Goal: Transaction & Acquisition: Purchase product/service

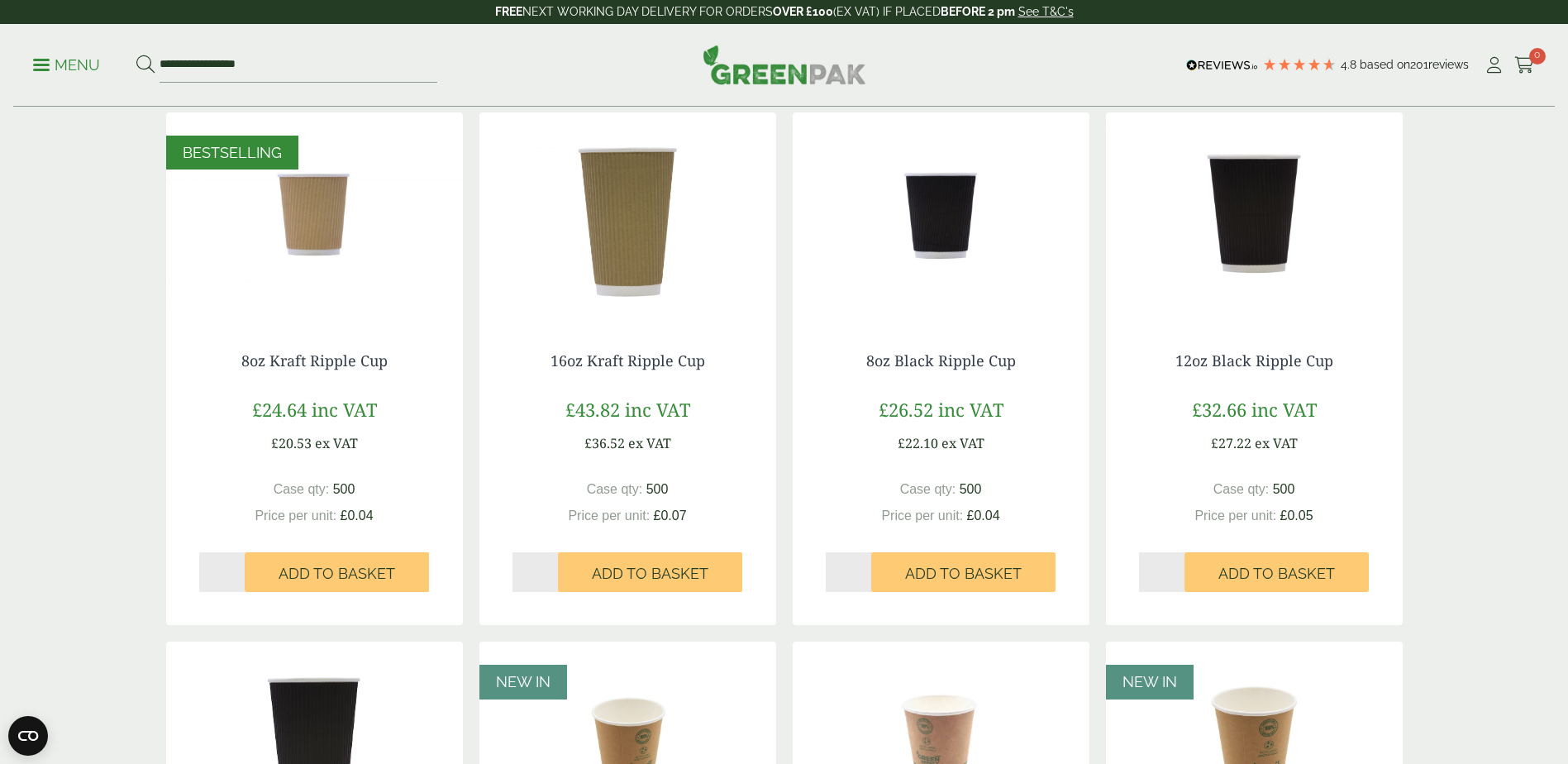
click at [323, 242] on img at bounding box center [314, 216] width 296 height 207
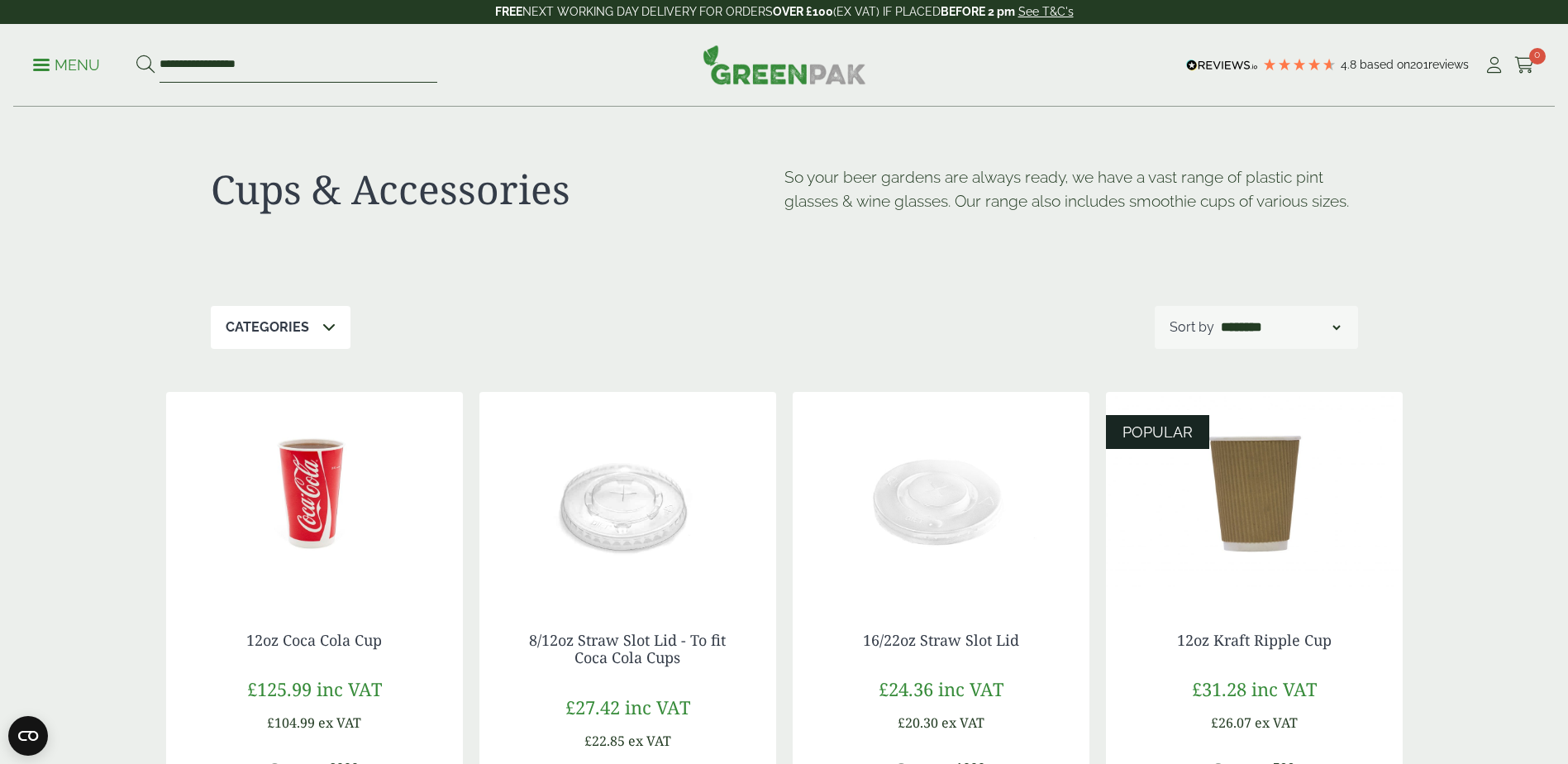
click at [298, 71] on input "**********" at bounding box center [297, 65] width 277 height 34
drag, startPoint x: 309, startPoint y: 62, endPoint x: 186, endPoint y: 93, distance: 126.8
click at [186, 93] on div "**********" at bounding box center [784, 65] width 1541 height 83
click at [262, 56] on input "**********" at bounding box center [297, 65] width 277 height 34
drag, startPoint x: 188, startPoint y: 77, endPoint x: 300, endPoint y: 104, distance: 115.2
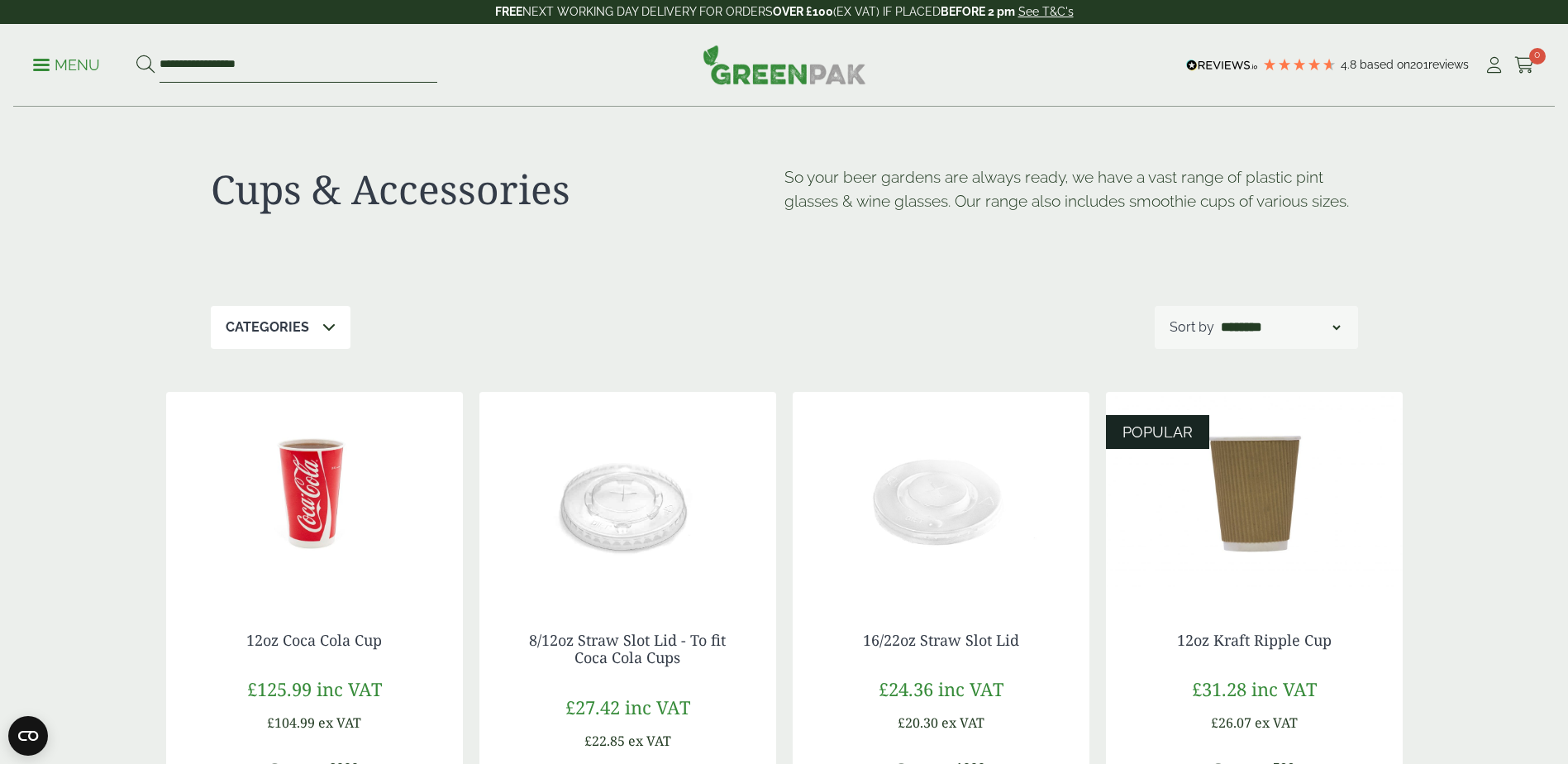
click at [111, 100] on div "**********" at bounding box center [784, 65] width 1541 height 83
type input "*"
type input "**********"
click at [136, 54] on button at bounding box center [145, 65] width 18 height 22
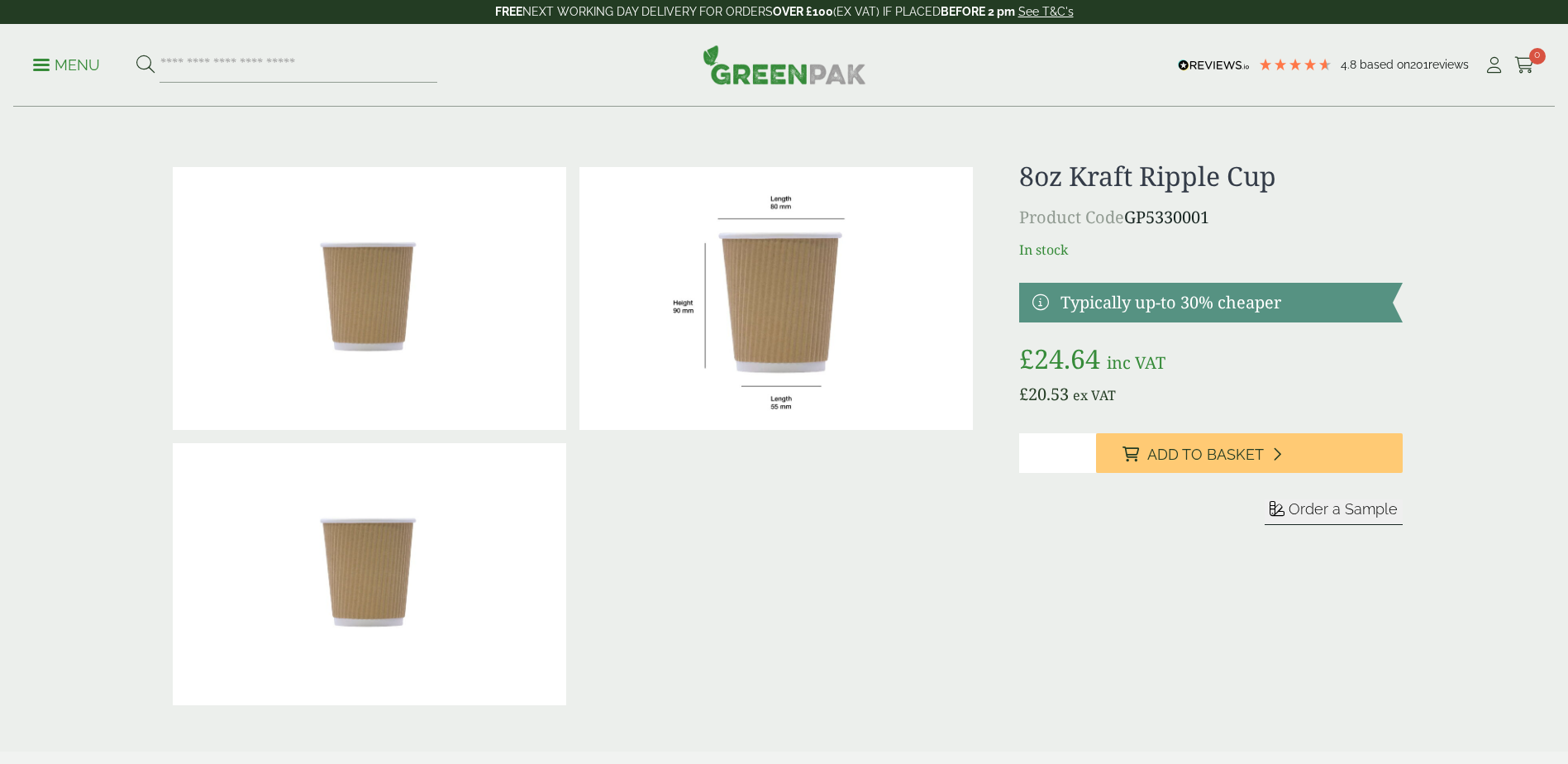
drag, startPoint x: 1069, startPoint y: 458, endPoint x: 1008, endPoint y: 465, distance: 61.4
click at [1008, 465] on div "£" at bounding box center [784, 436] width 1256 height 551
click at [917, 568] on div at bounding box center [573, 436] width 814 height 551
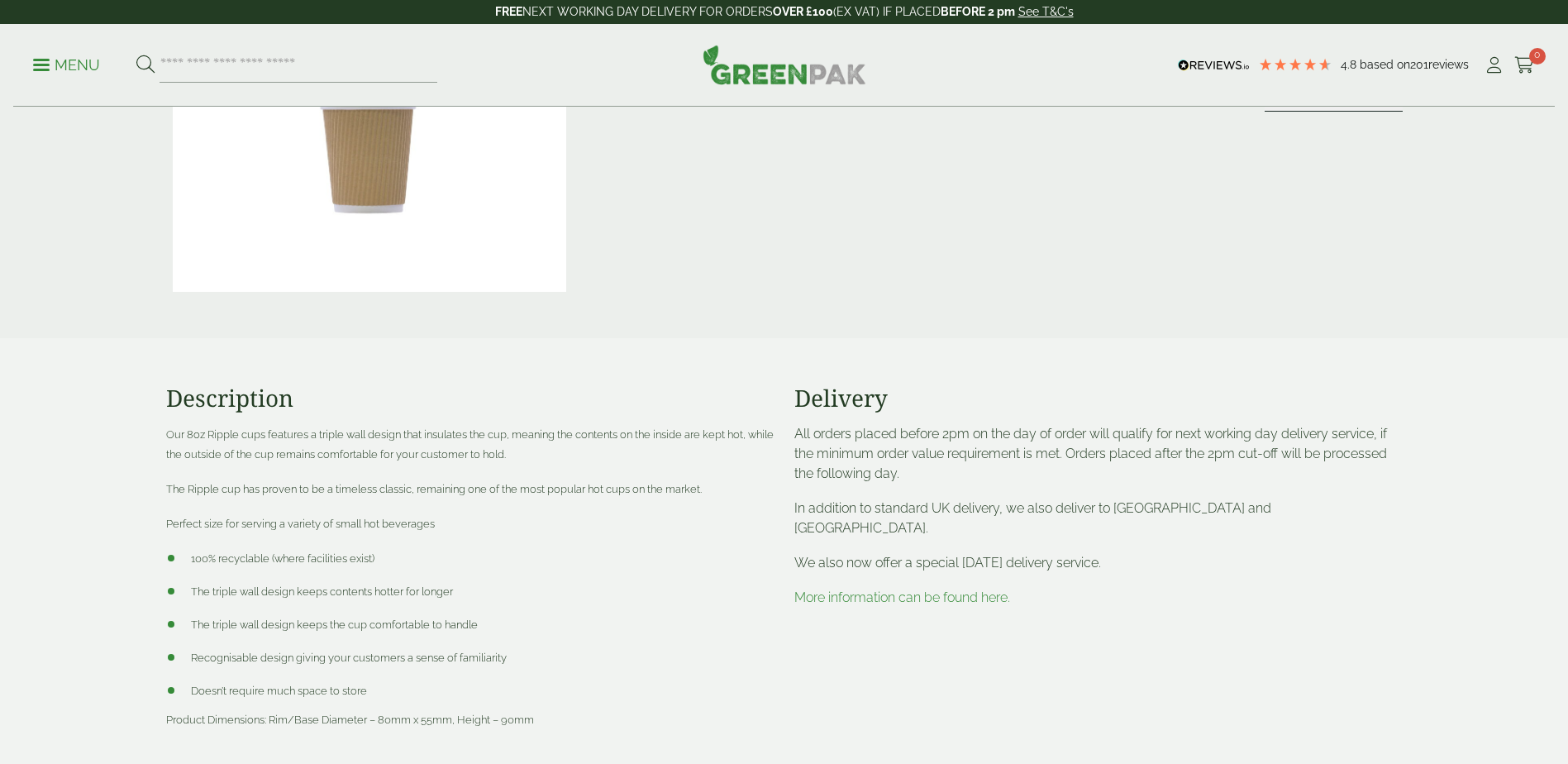
scroll to position [744, 0]
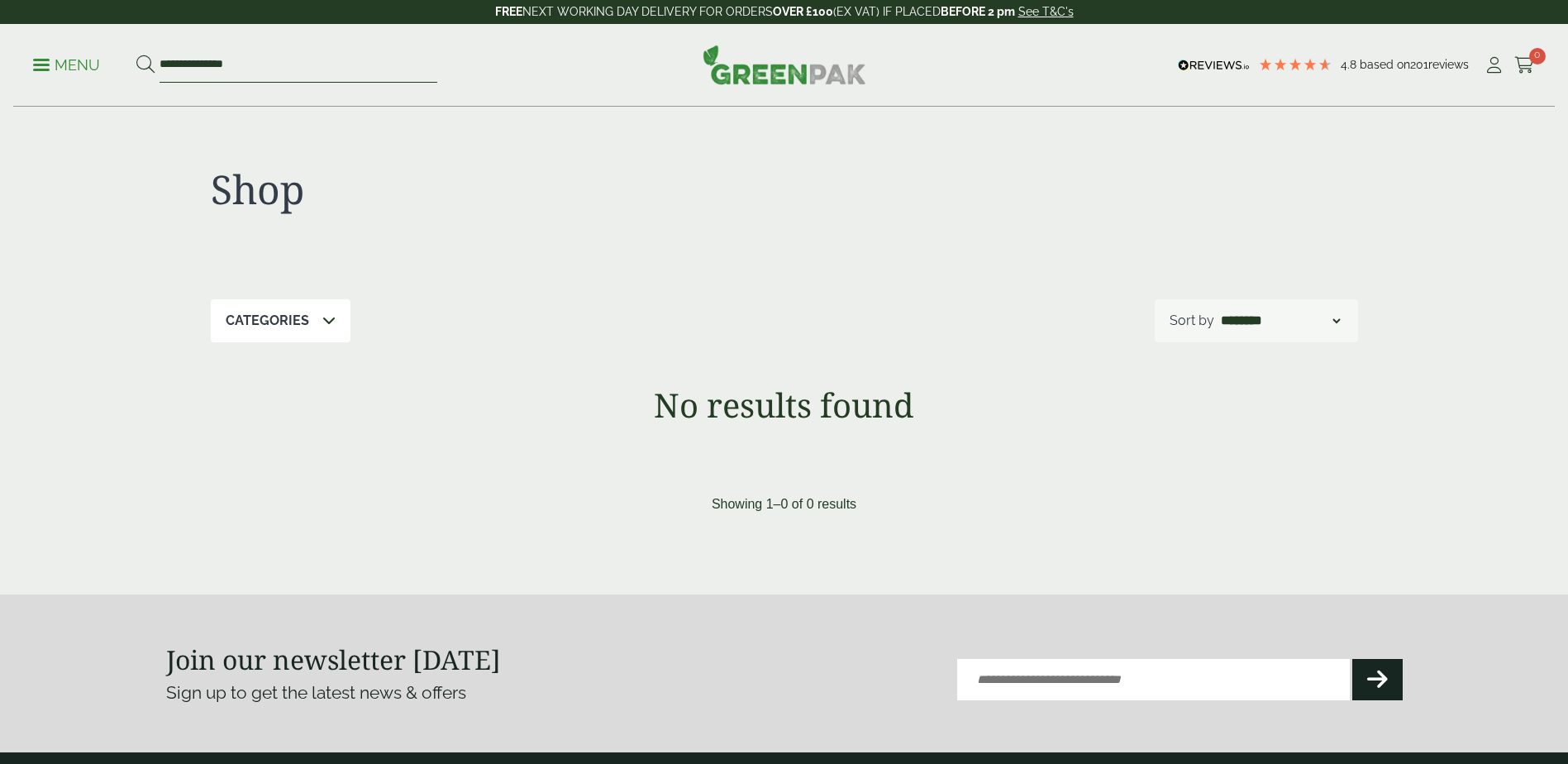
drag, startPoint x: 262, startPoint y: 63, endPoint x: 93, endPoint y: 57, distance: 169.1
click at [93, 57] on ul "**********" at bounding box center [235, 65] width 404 height 34
type input "**********"
click at [136, 54] on button at bounding box center [145, 65] width 18 height 22
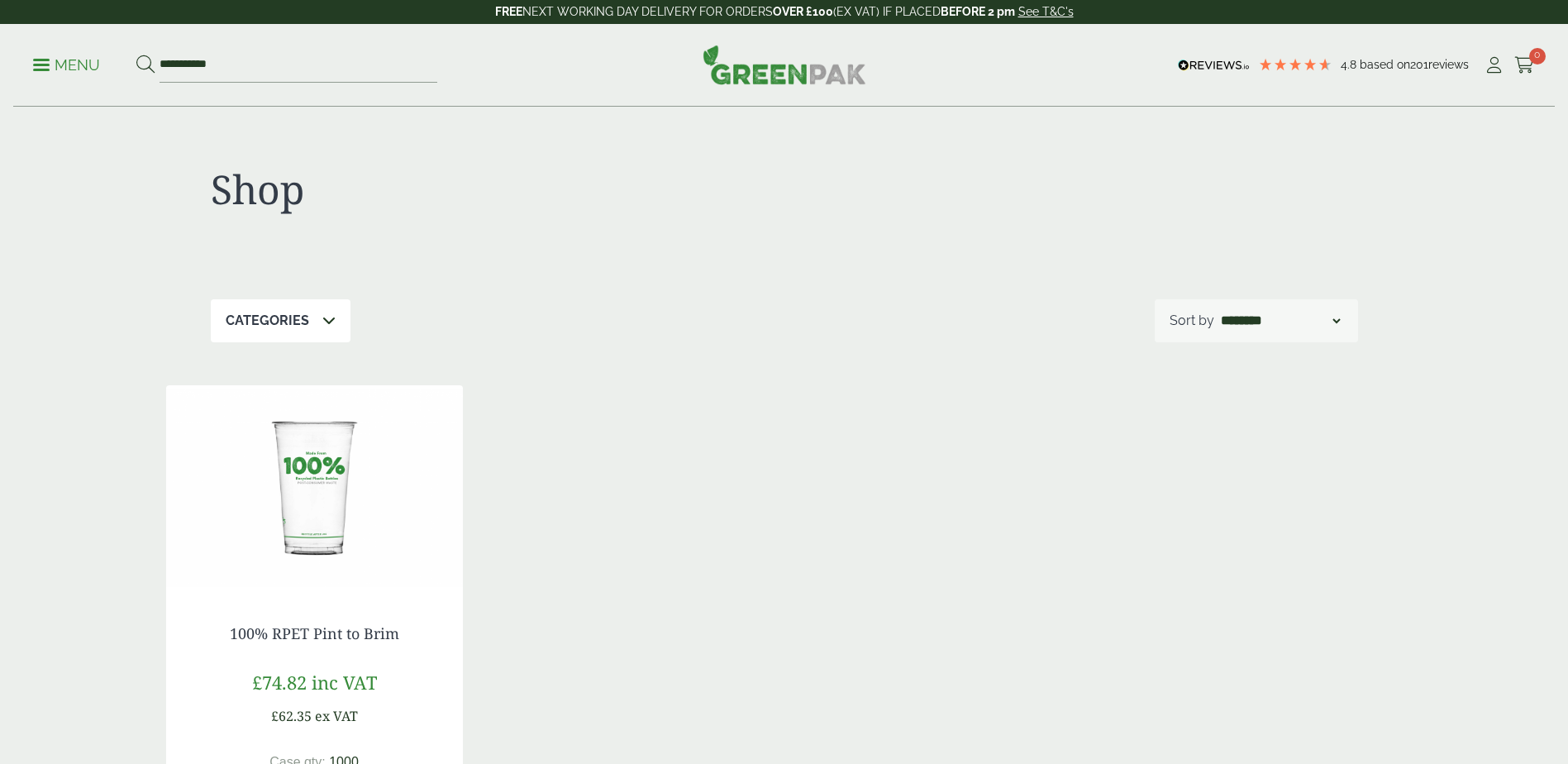
click at [73, 66] on p "Menu" at bounding box center [67, 65] width 67 height 20
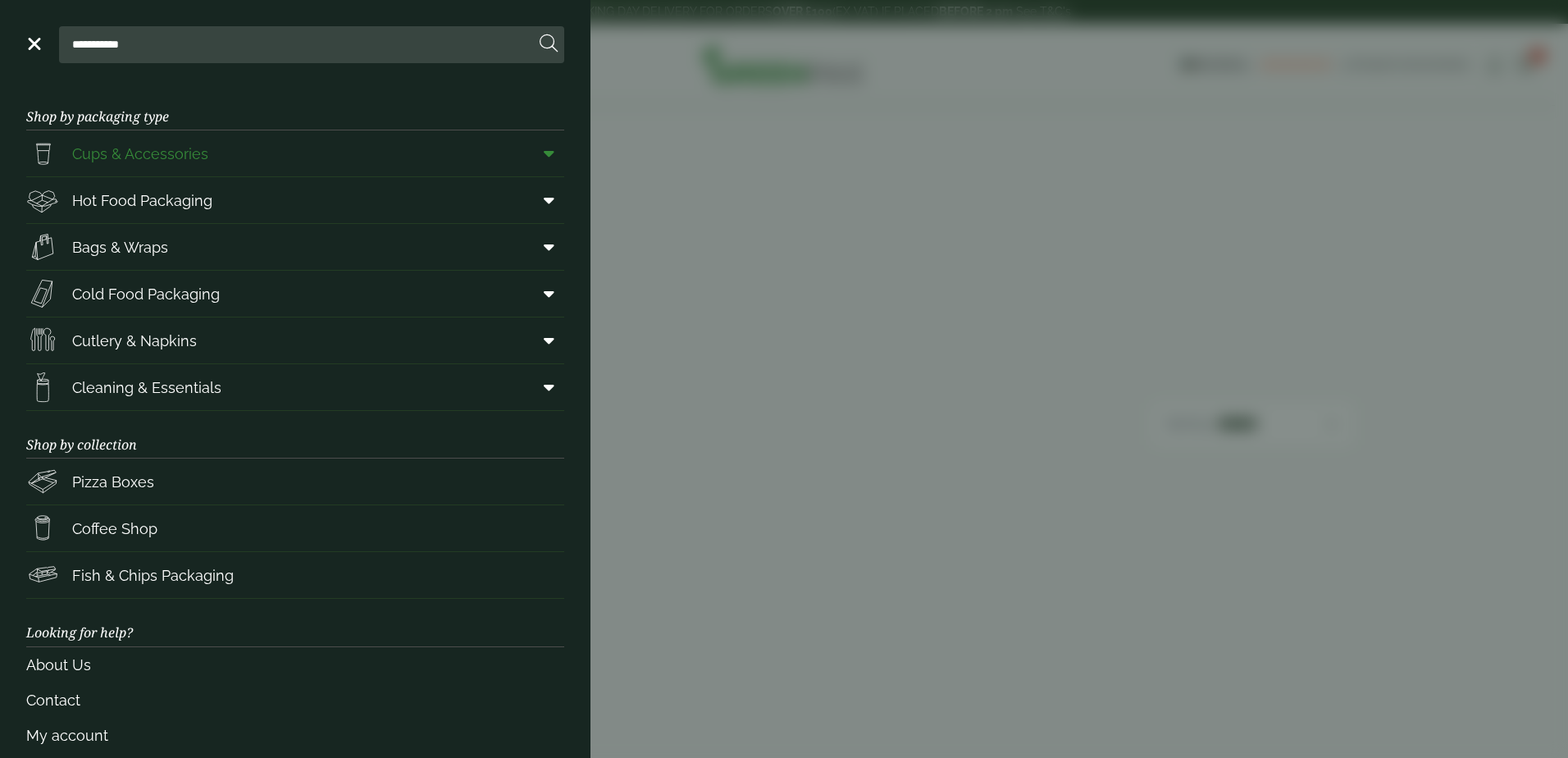
click at [169, 155] on span "Cups & Accessories" at bounding box center [140, 153] width 136 height 22
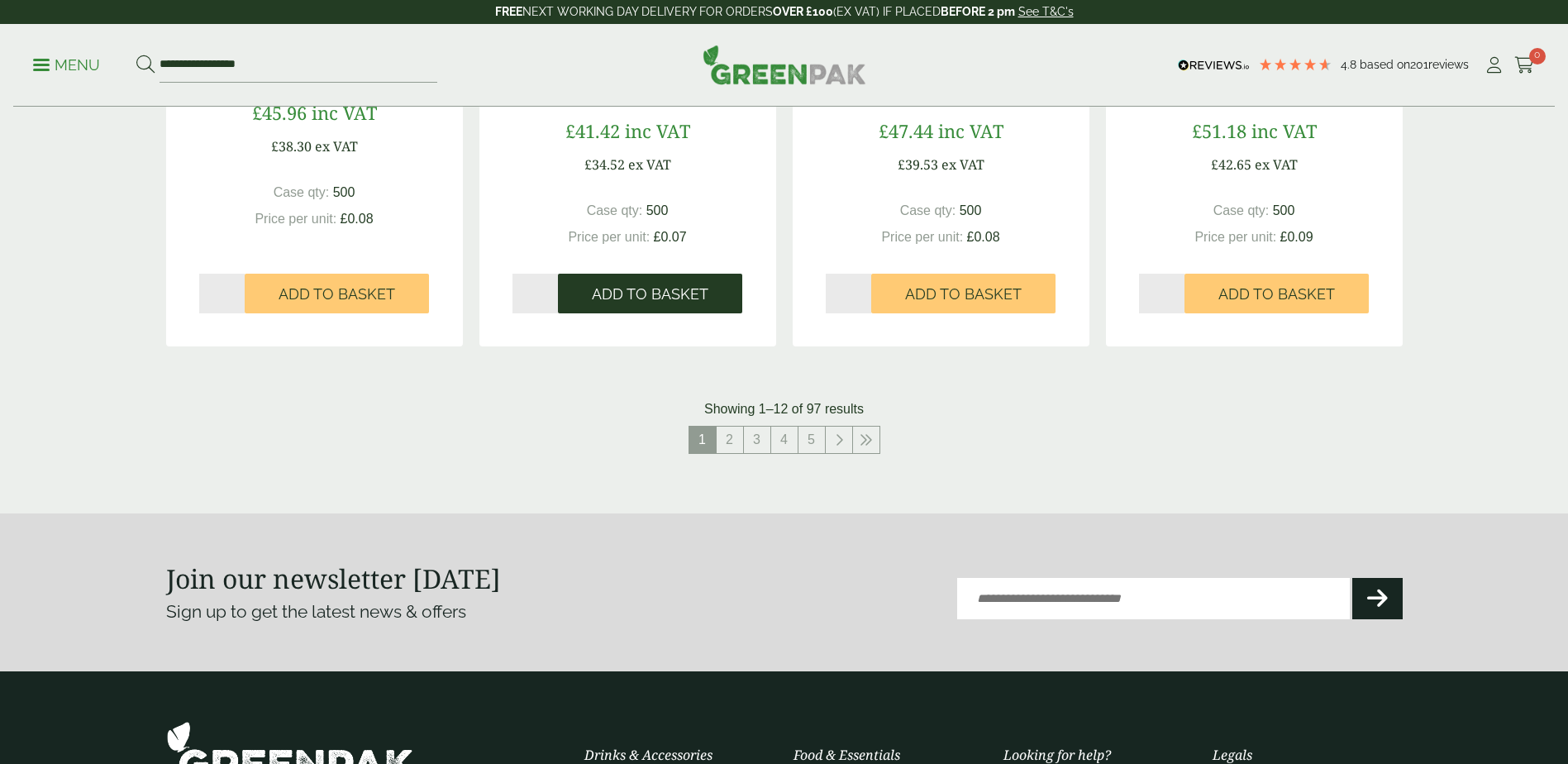
scroll to position [1737, 0]
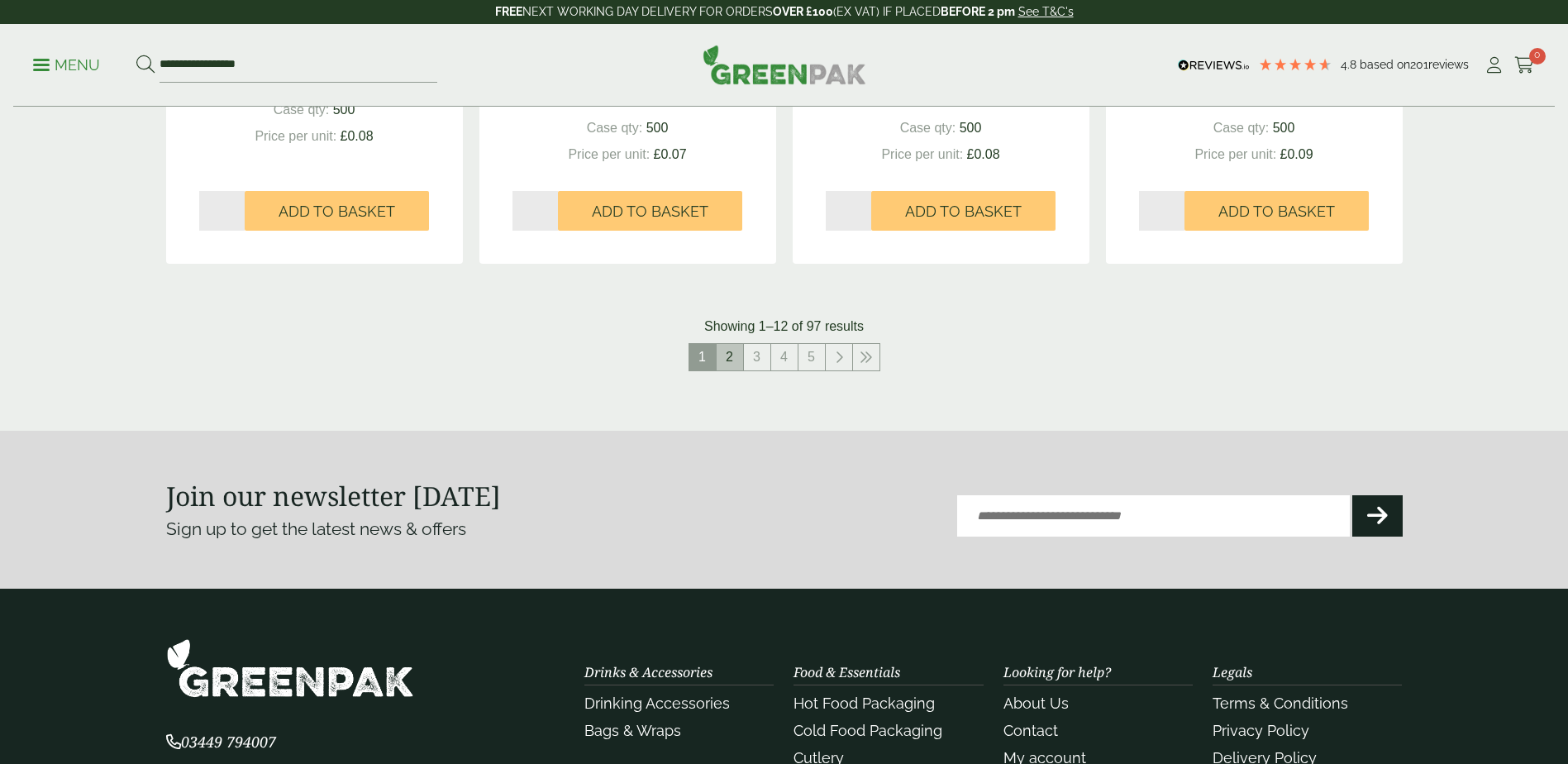
click at [718, 356] on link "2" at bounding box center [730, 358] width 27 height 27
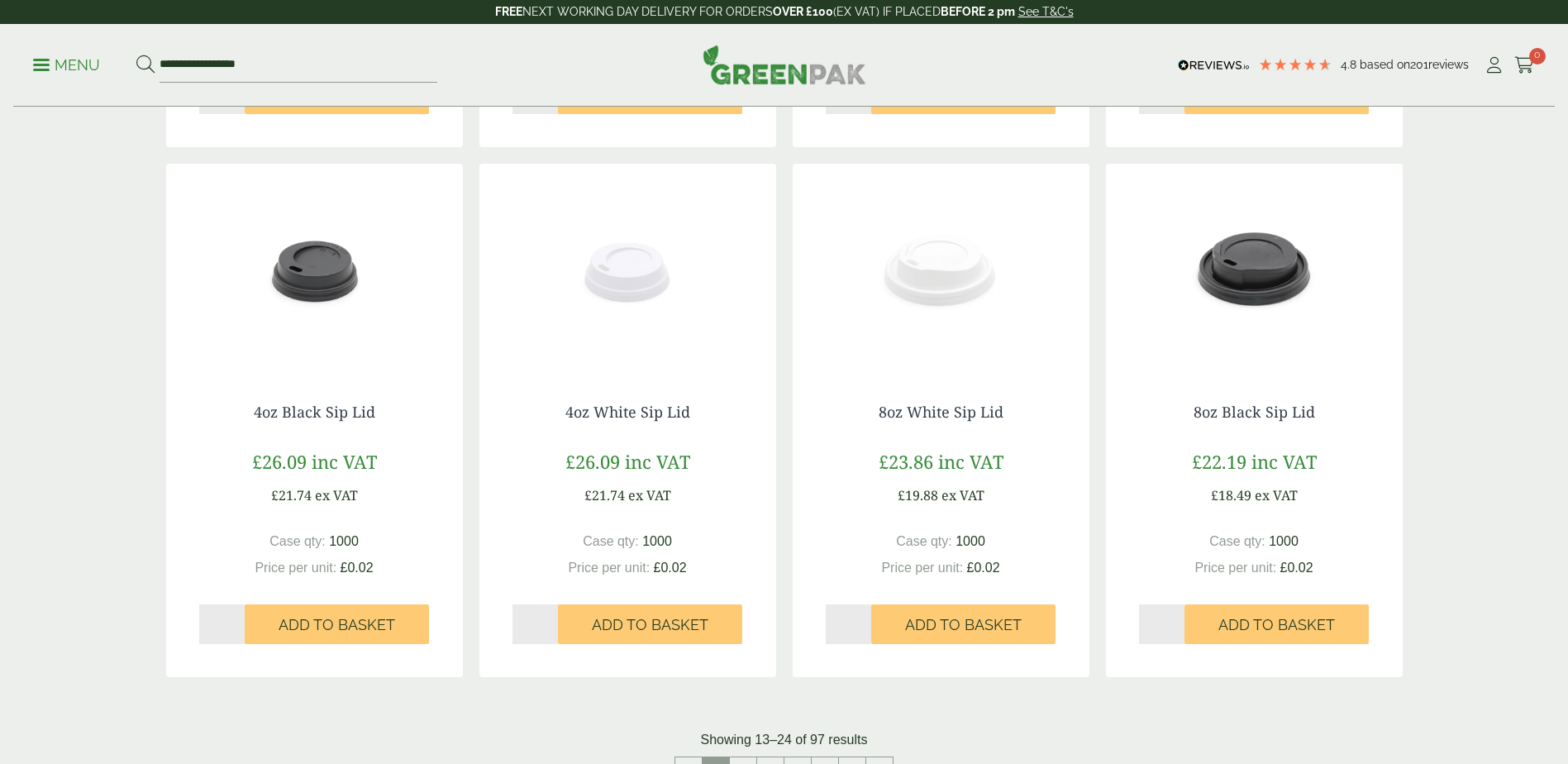
scroll to position [1489, 0]
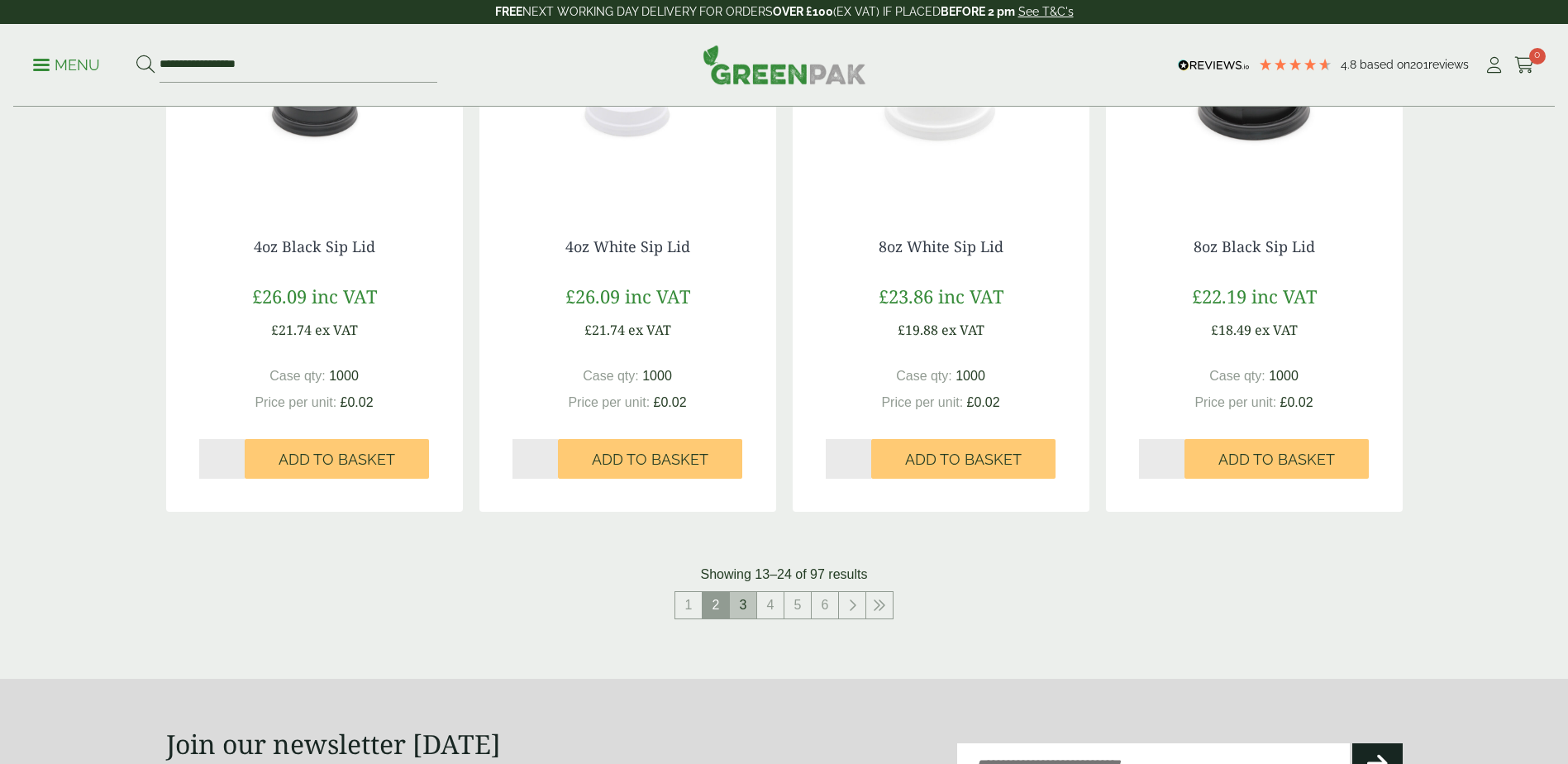
click at [746, 604] on link "3" at bounding box center [743, 606] width 27 height 27
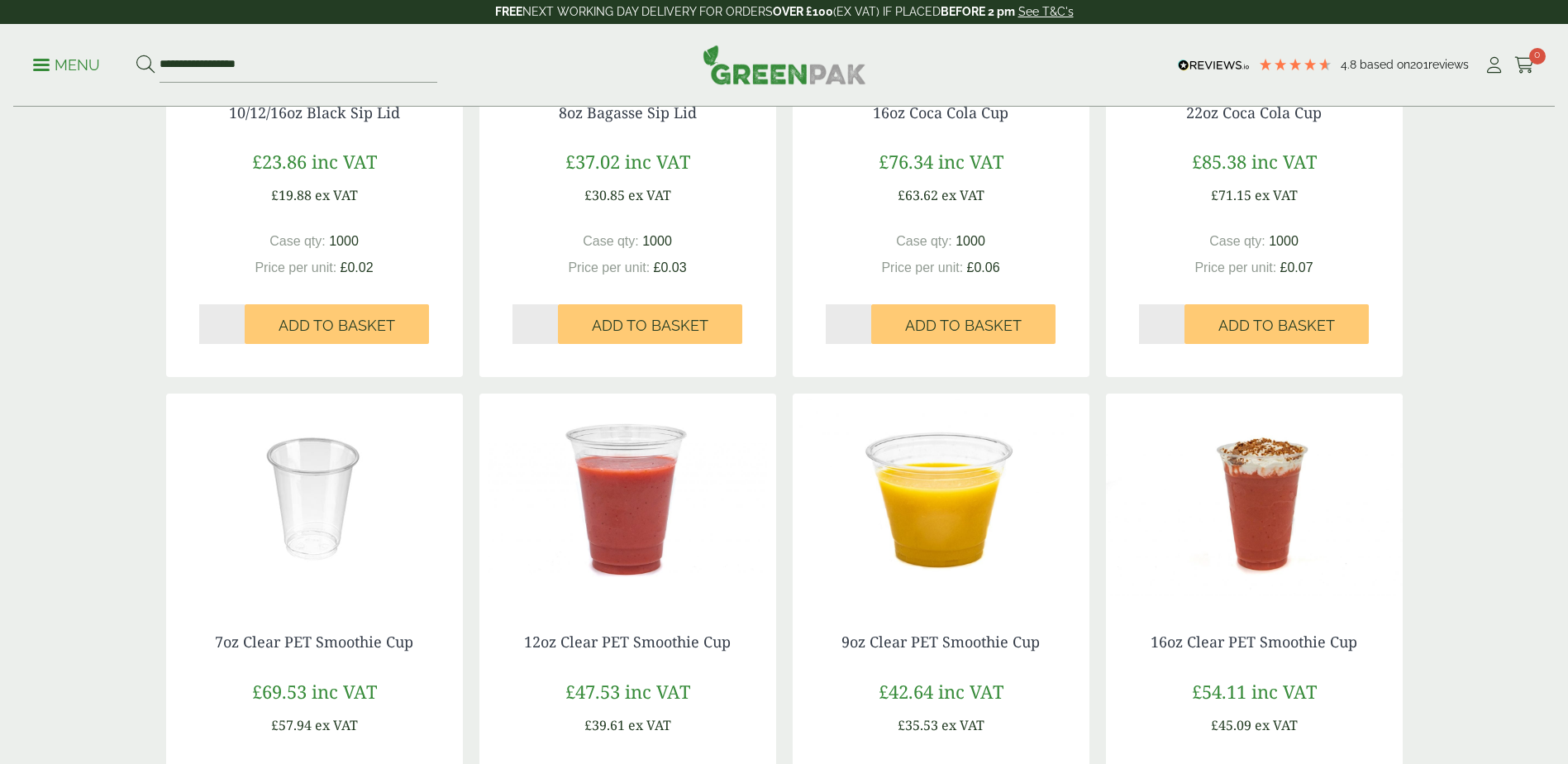
scroll to position [1158, 0]
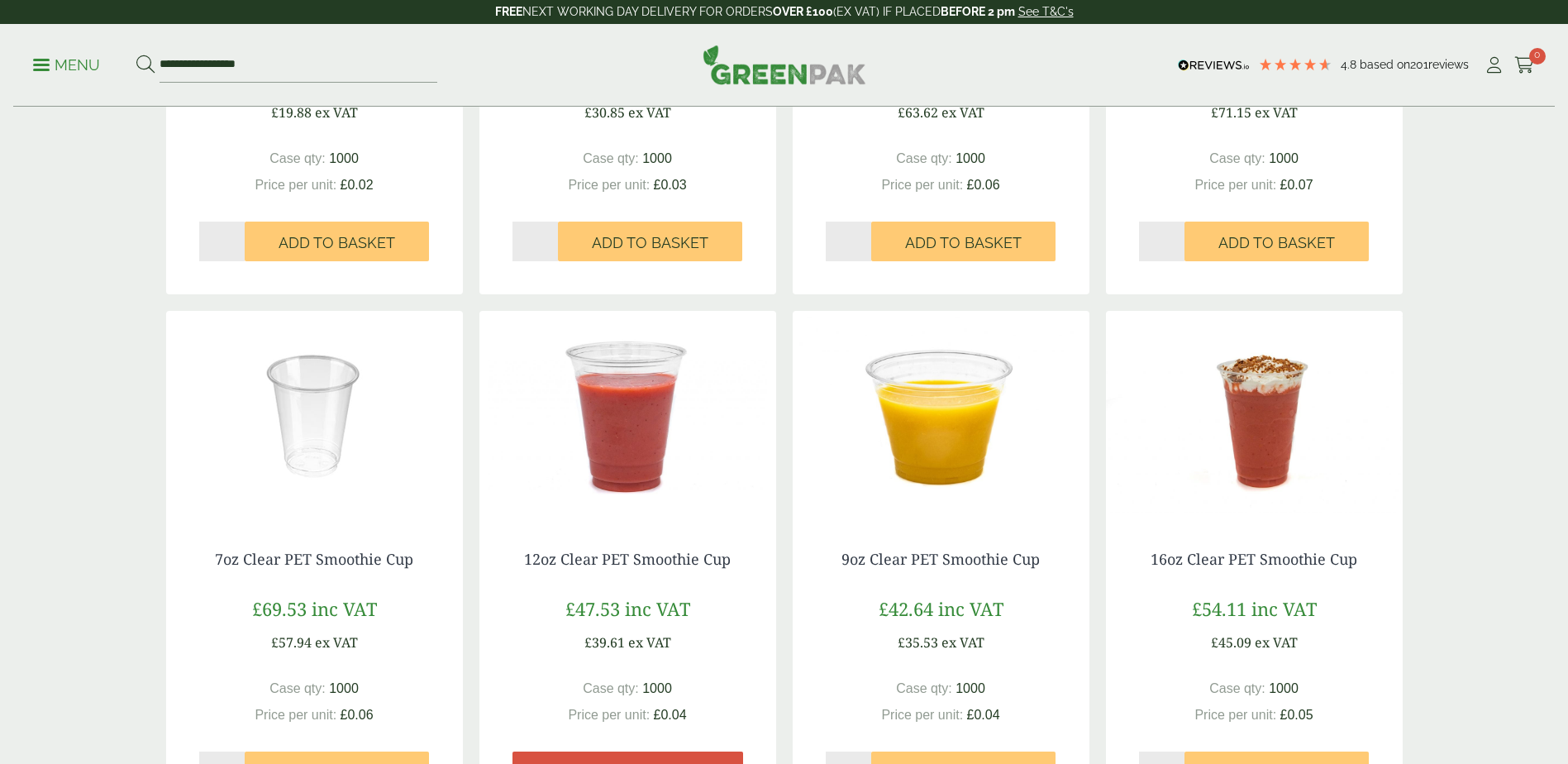
click at [346, 437] on img at bounding box center [314, 414] width 296 height 207
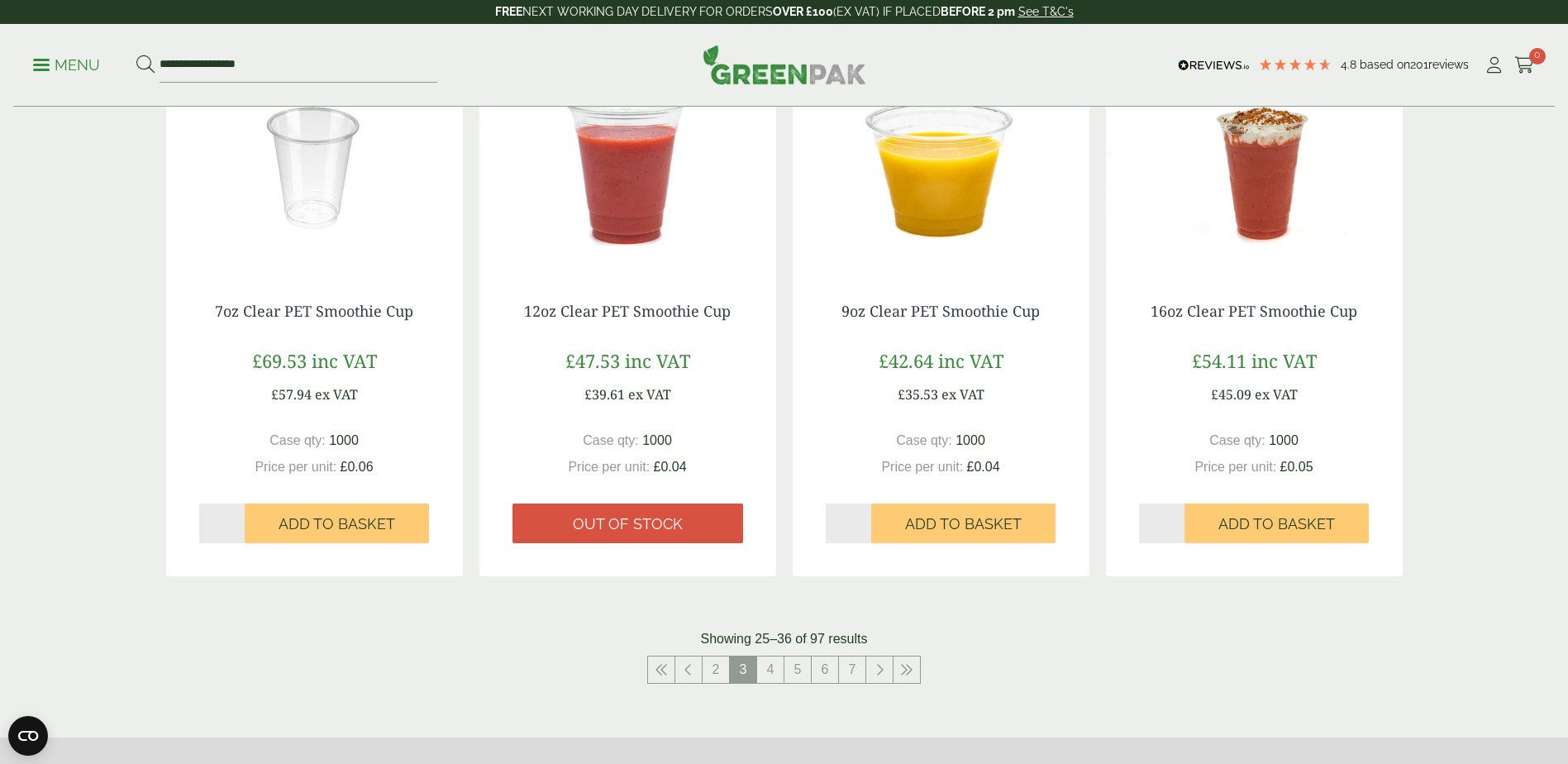
scroll to position [1489, 0]
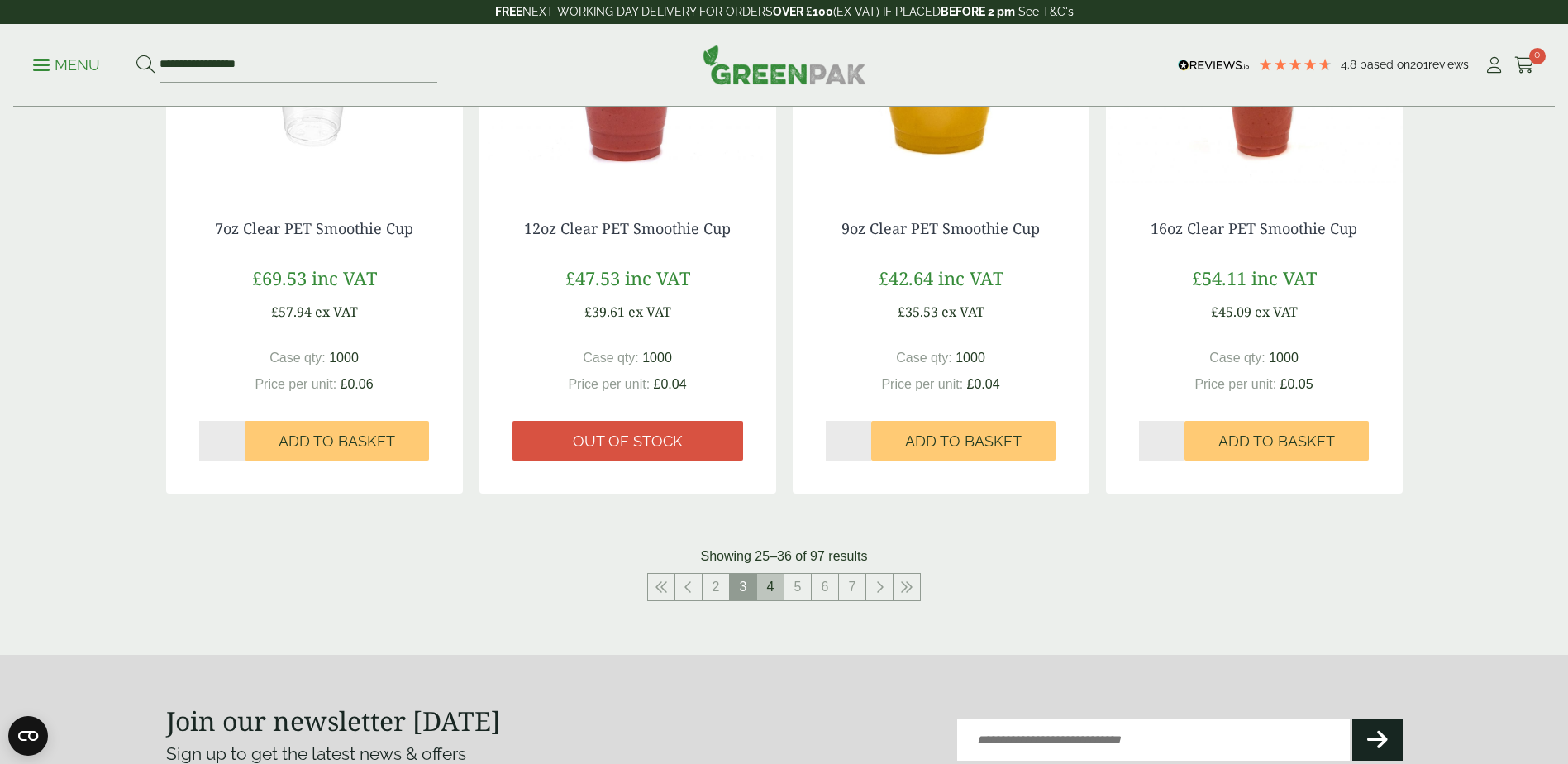
drag, startPoint x: 768, startPoint y: 582, endPoint x: 751, endPoint y: 577, distance: 17.7
click at [767, 581] on link "4" at bounding box center [770, 588] width 27 height 27
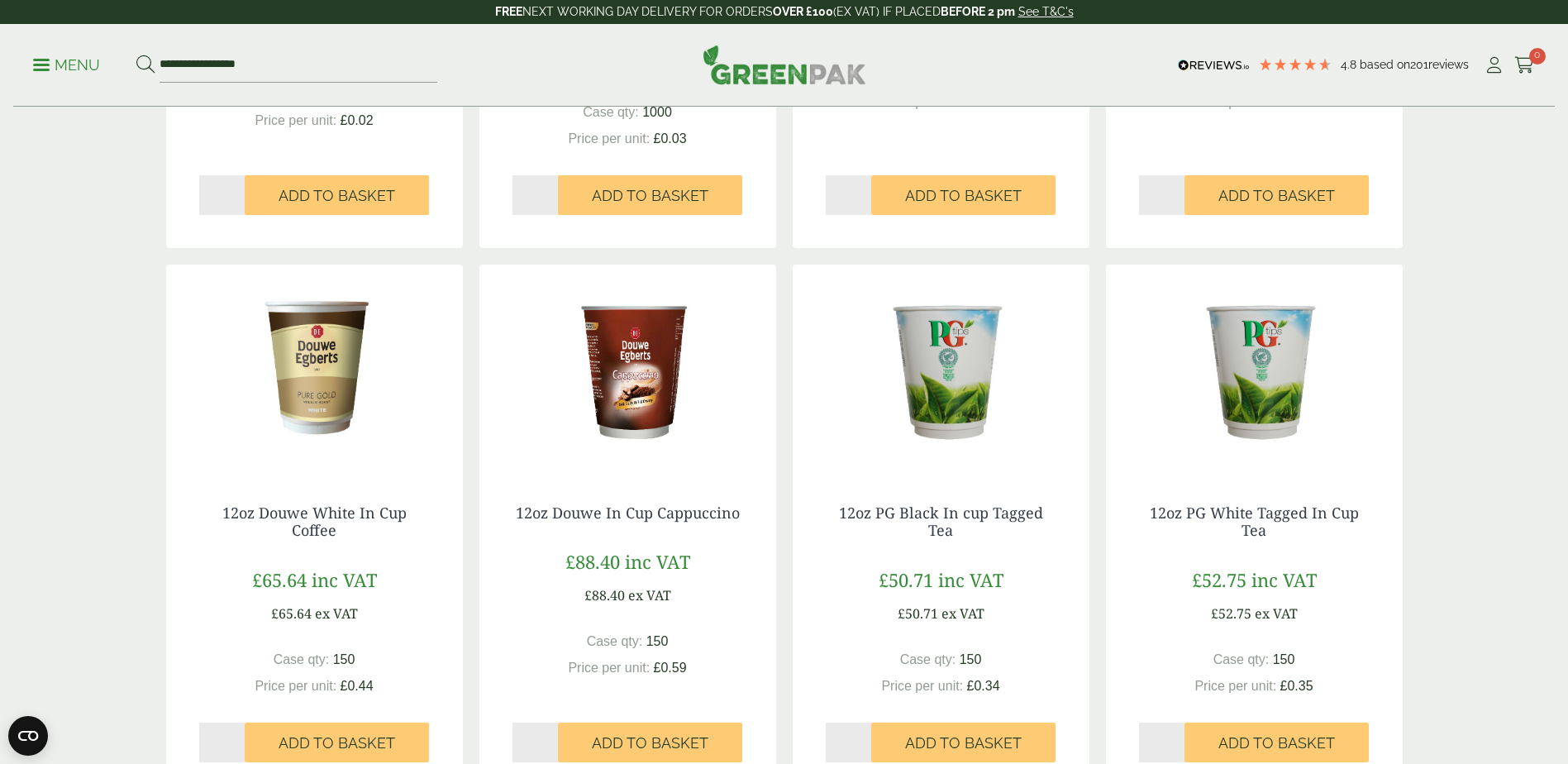
scroll to position [1654, 0]
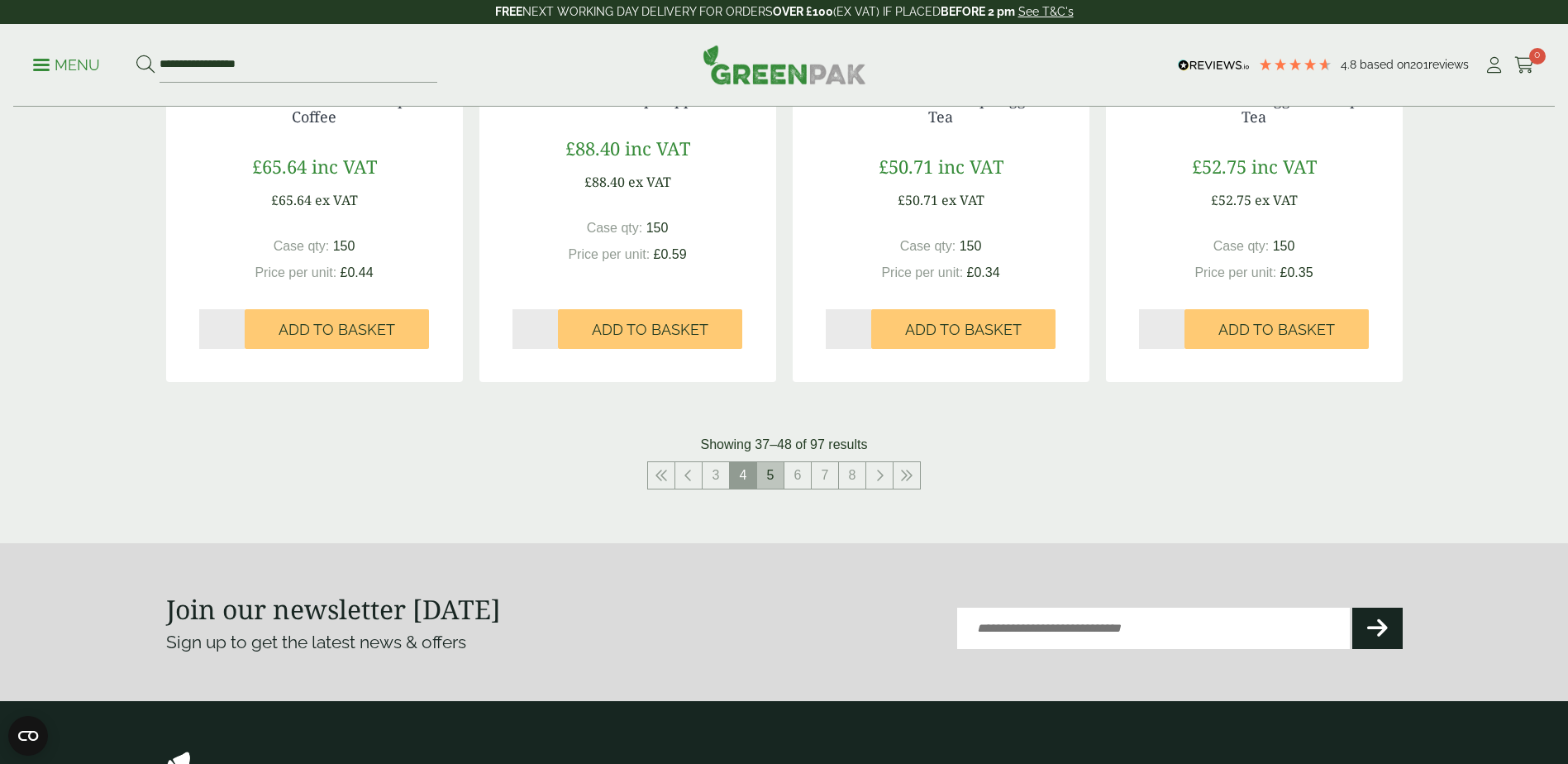
click at [765, 474] on link "5" at bounding box center [770, 476] width 27 height 27
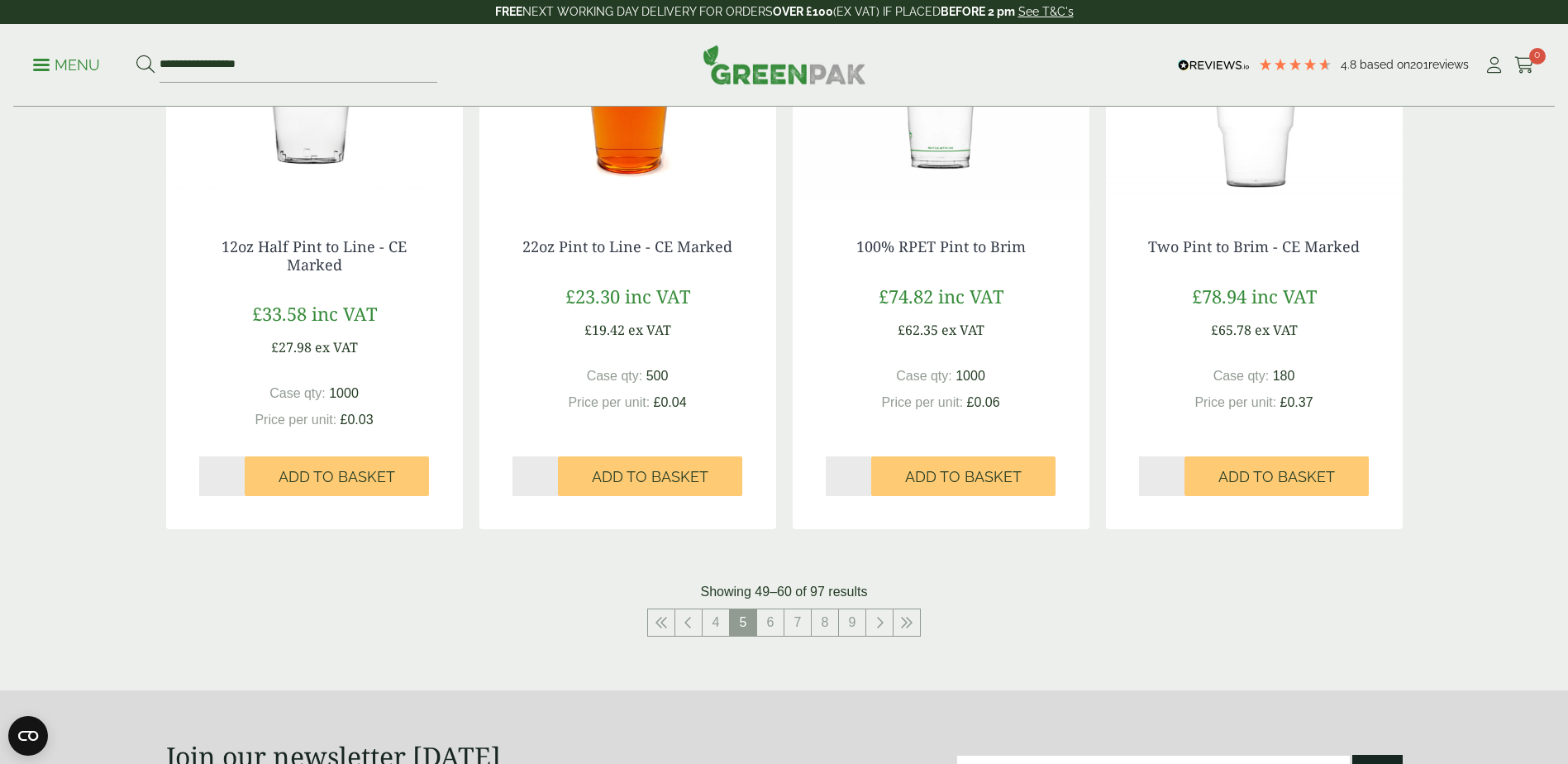
scroll to position [1571, 0]
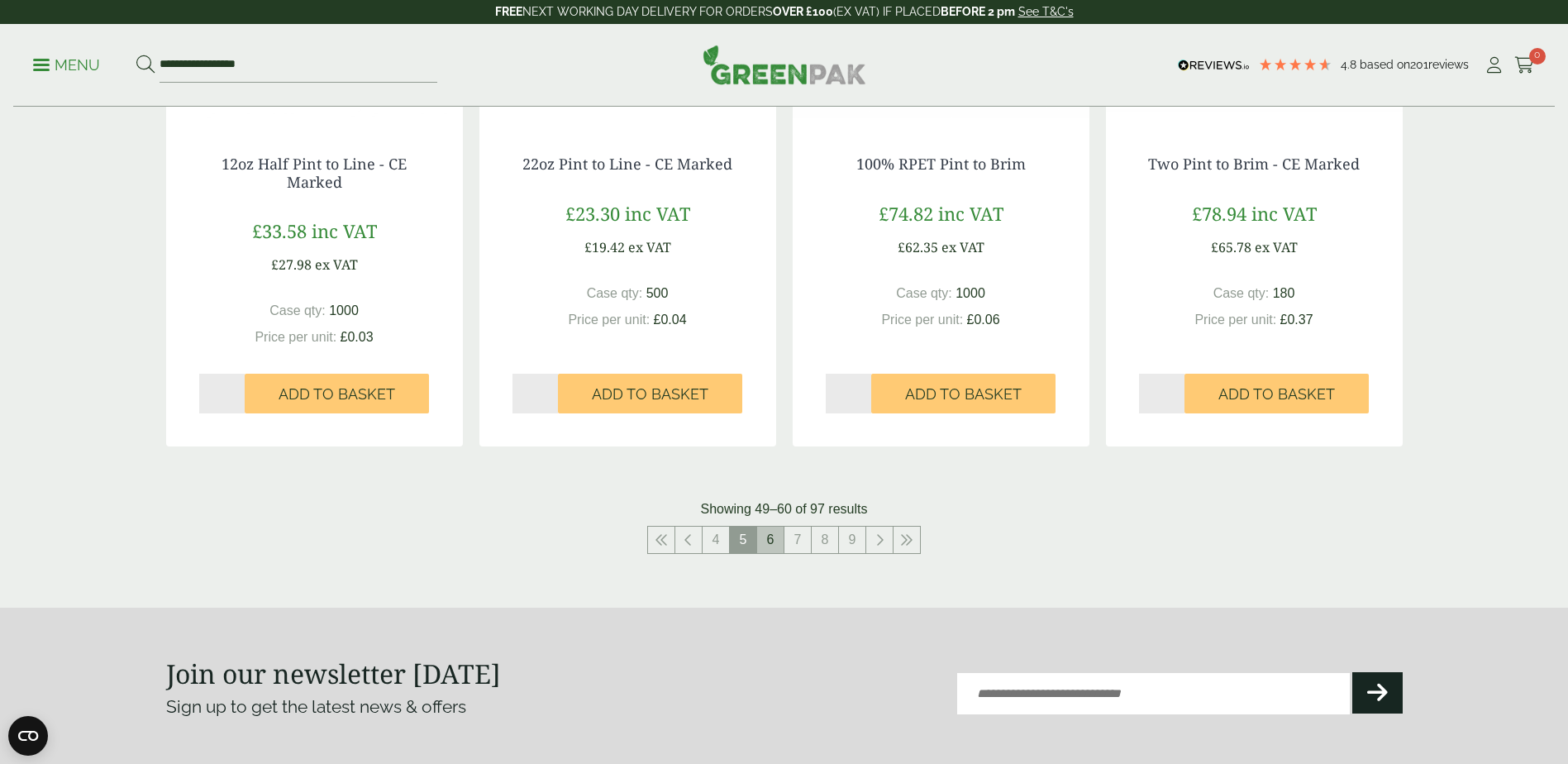
click at [762, 544] on link "6" at bounding box center [770, 540] width 27 height 27
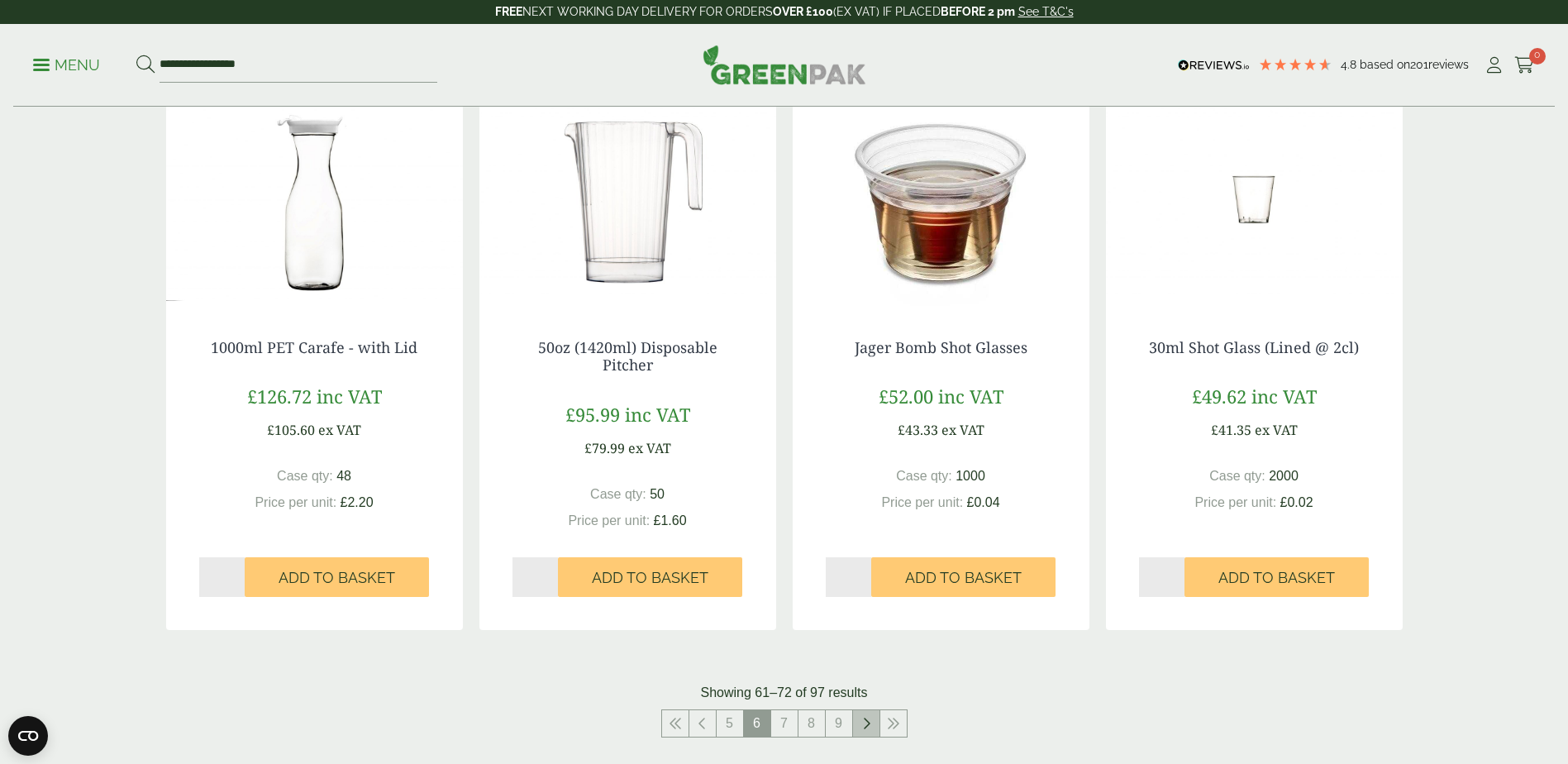
scroll to position [1654, 0]
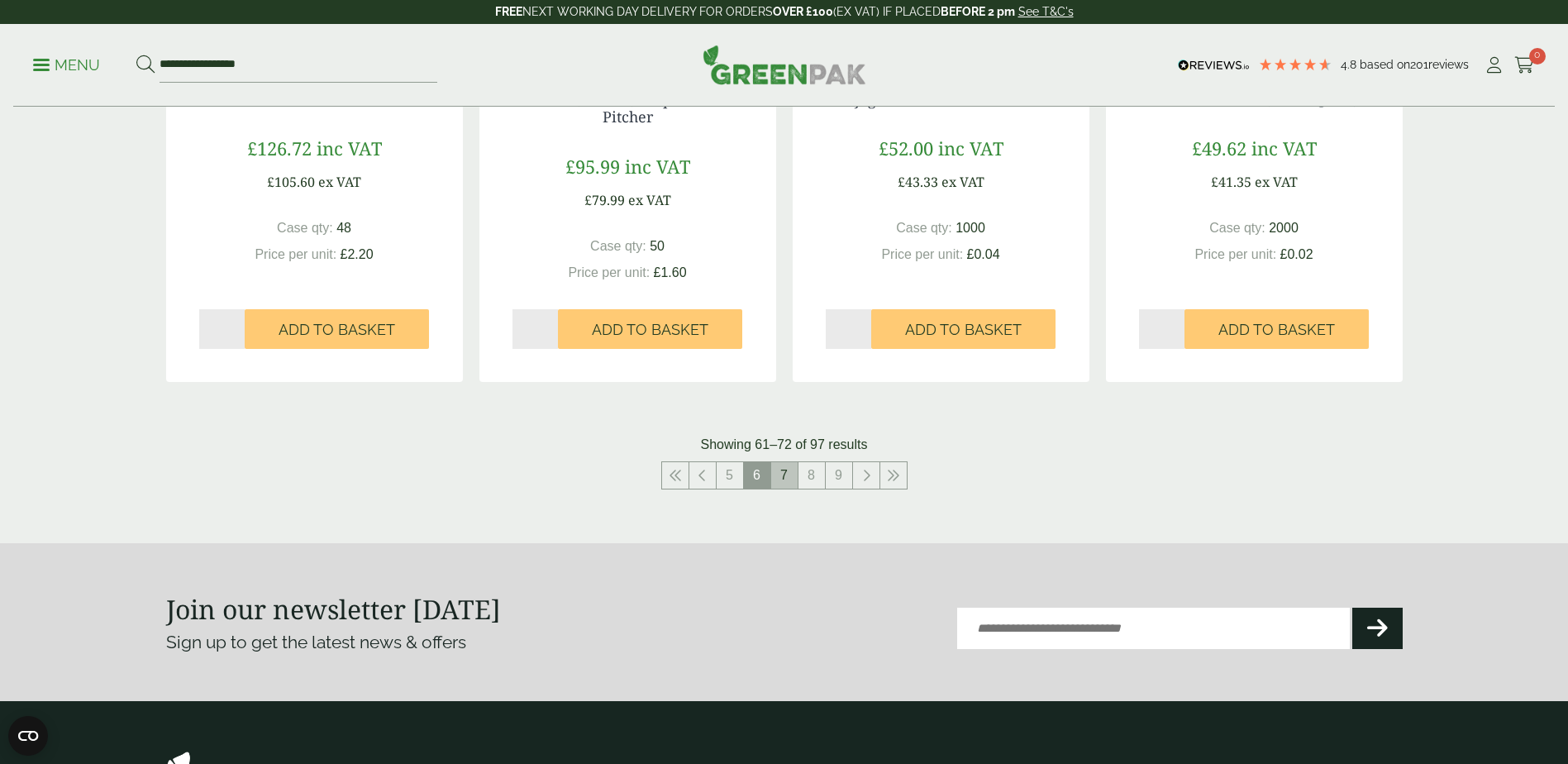
click at [777, 479] on link "7" at bounding box center [784, 476] width 27 height 27
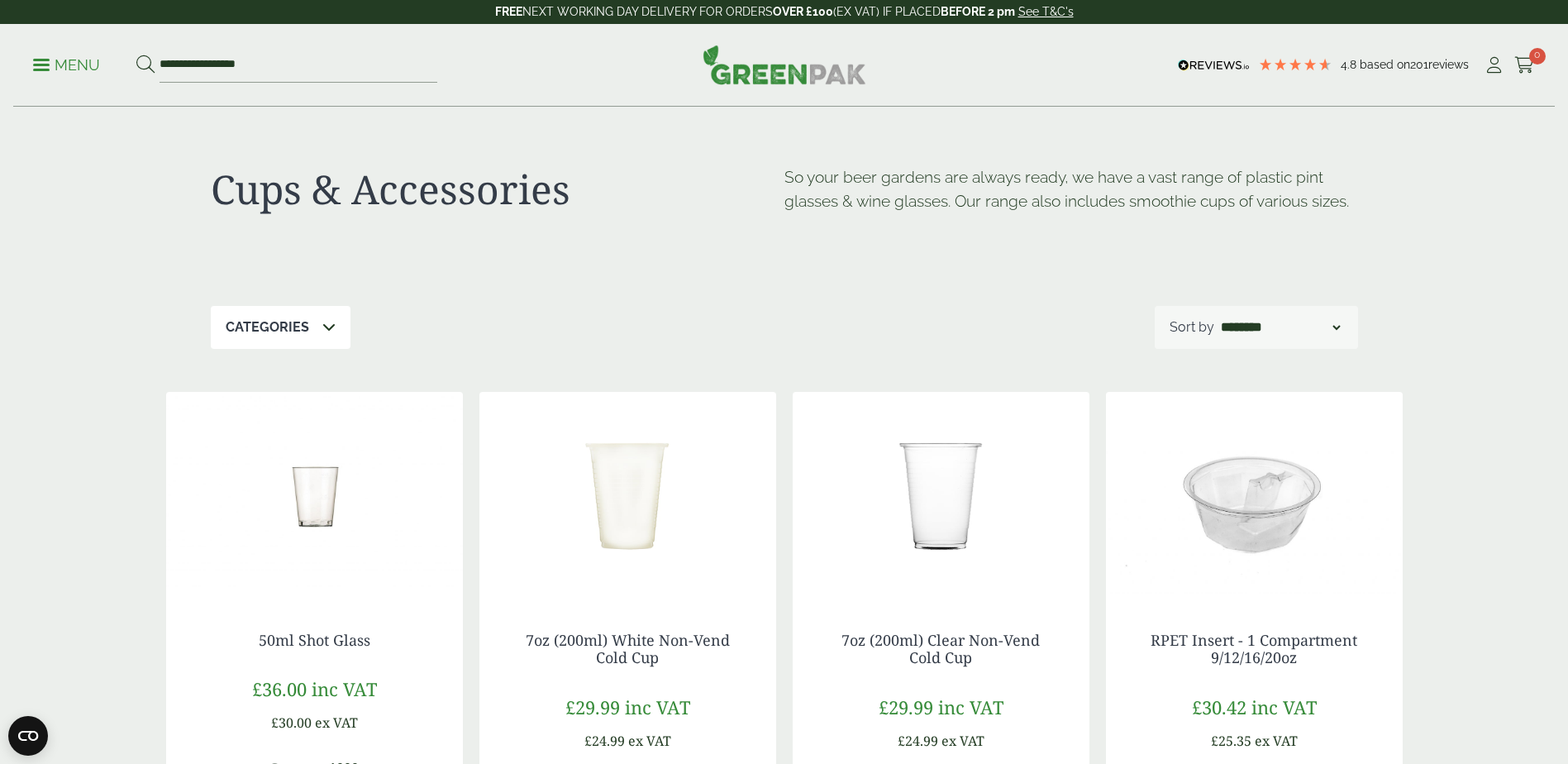
scroll to position [331, 0]
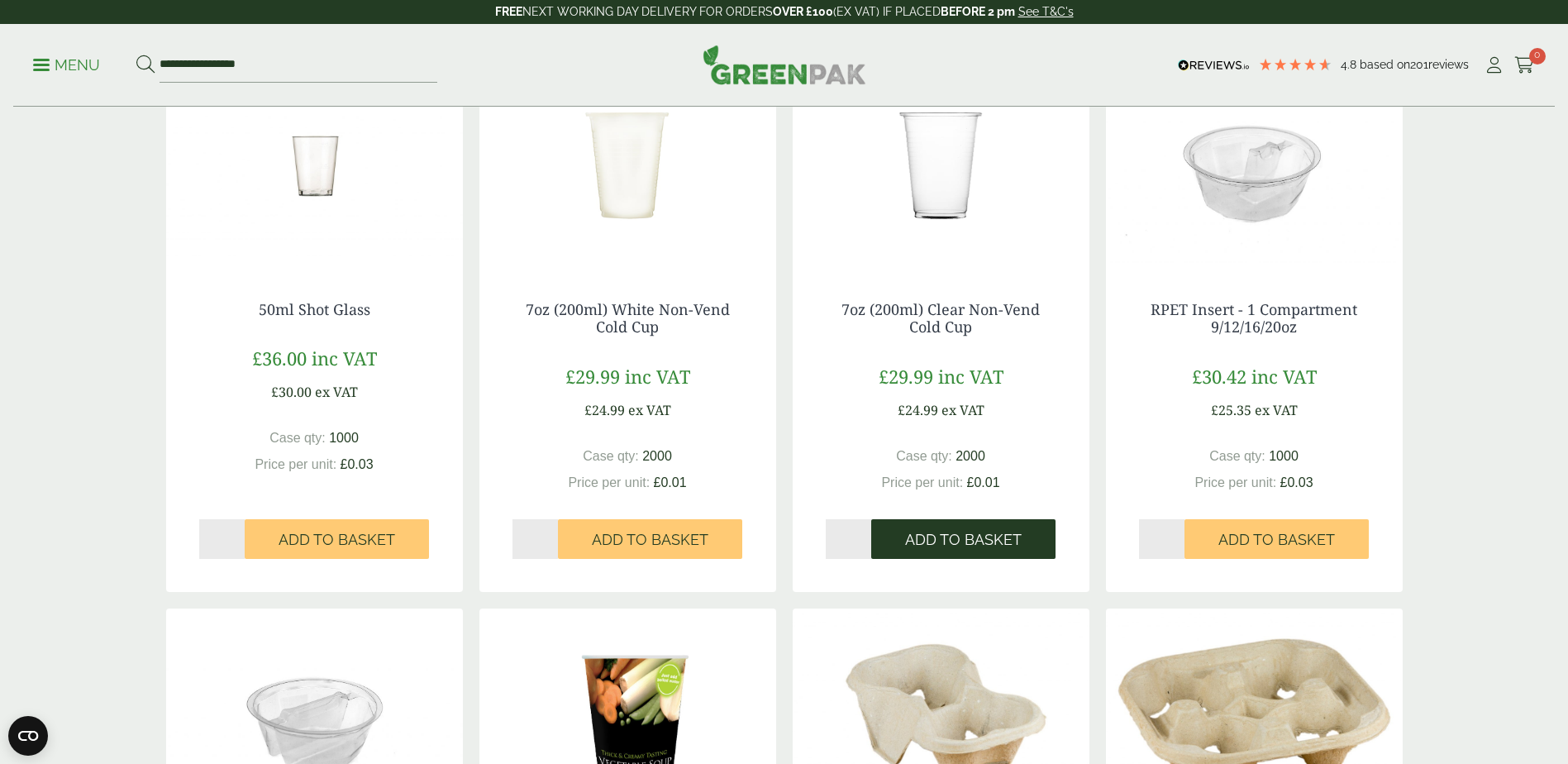
click at [947, 535] on span "Add to Basket" at bounding box center [963, 540] width 116 height 18
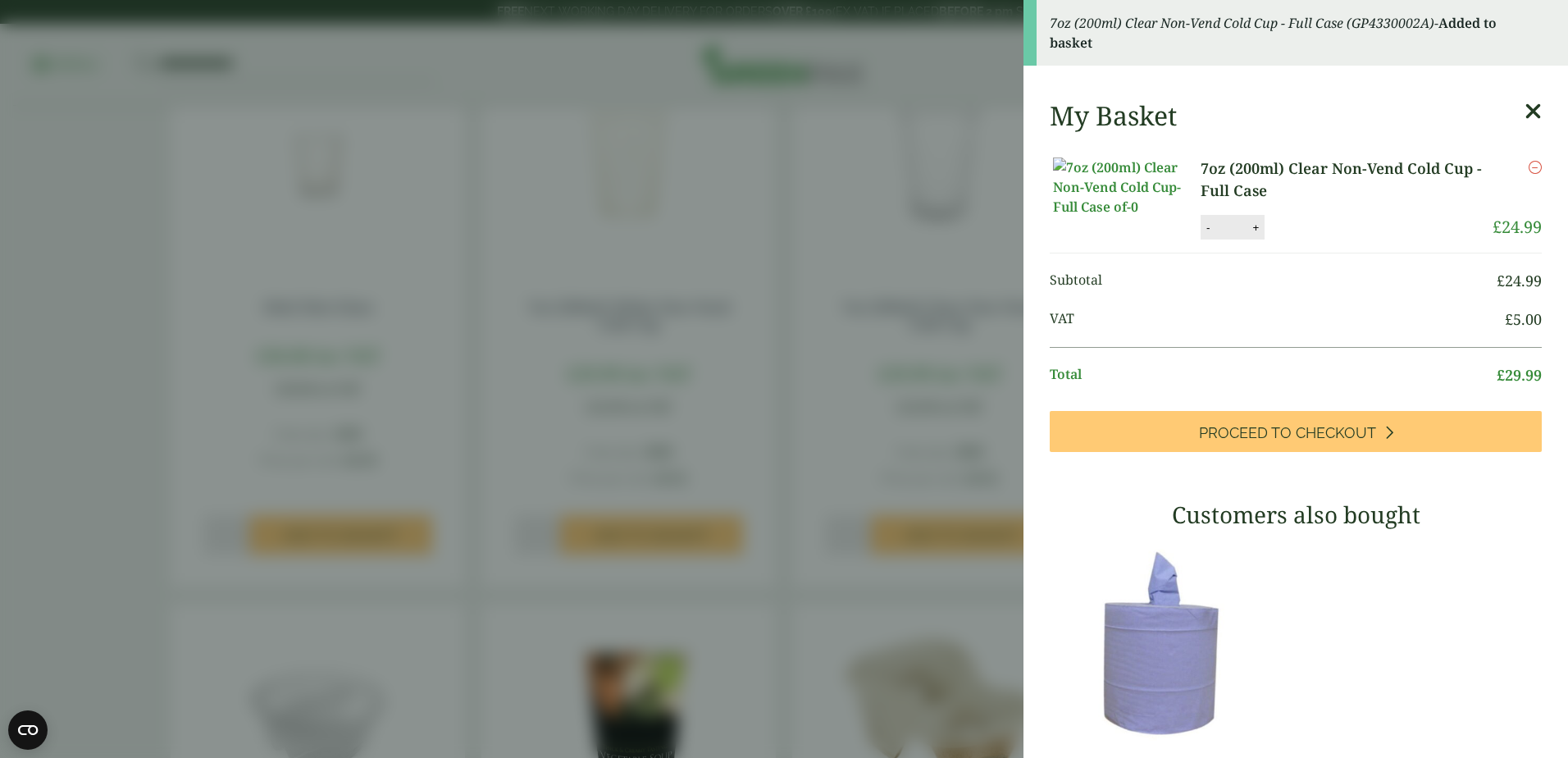
drag, startPoint x: 820, startPoint y: 443, endPoint x: 823, endPoint y: 429, distance: 14.3
click at [821, 443] on aside "7oz (200ml) Clear Non-Vend Cold Cup - Full Case (GP4330002A) - Added to basket …" at bounding box center [784, 379] width 1568 height 758
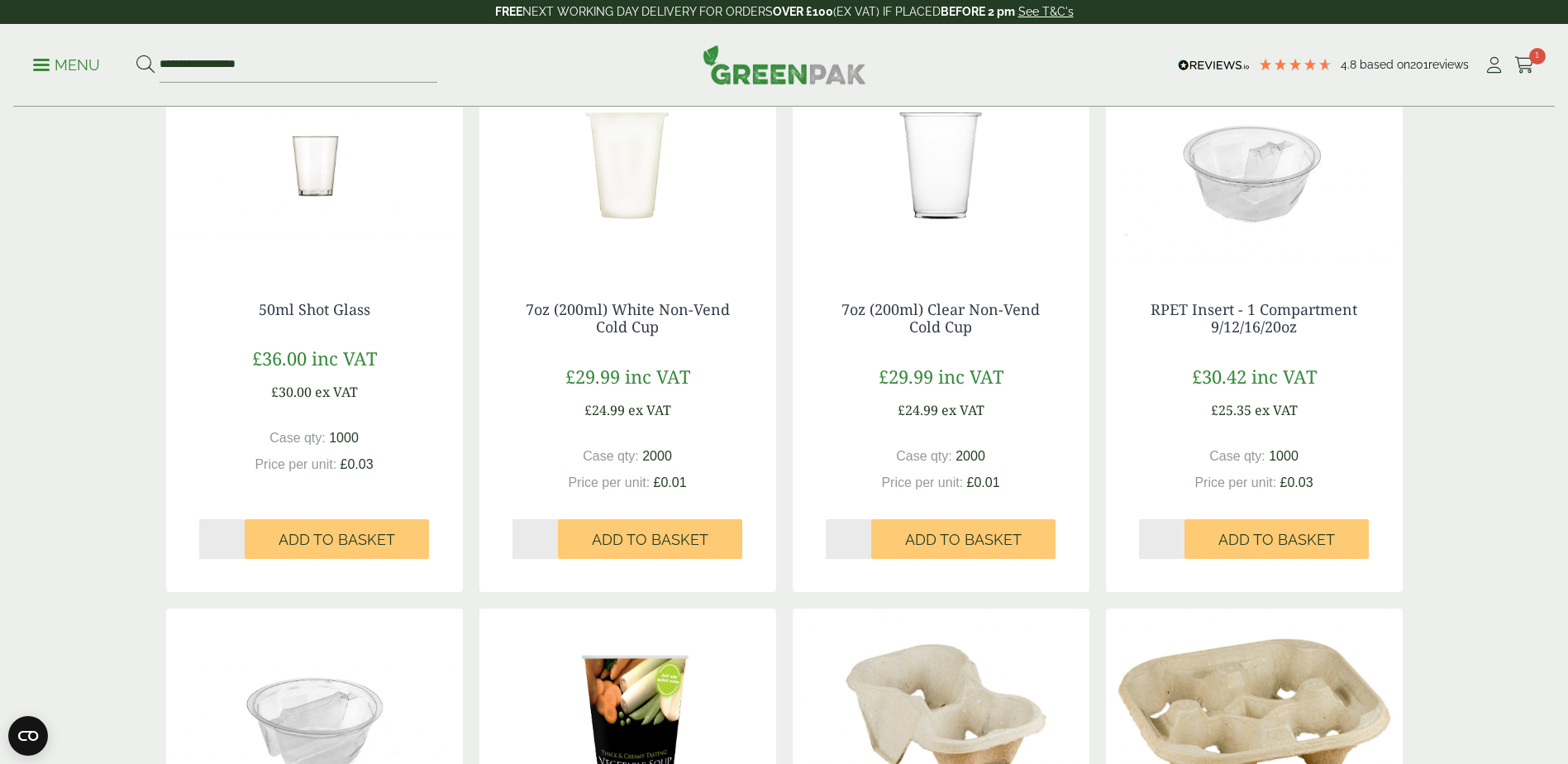
scroll to position [0, 0]
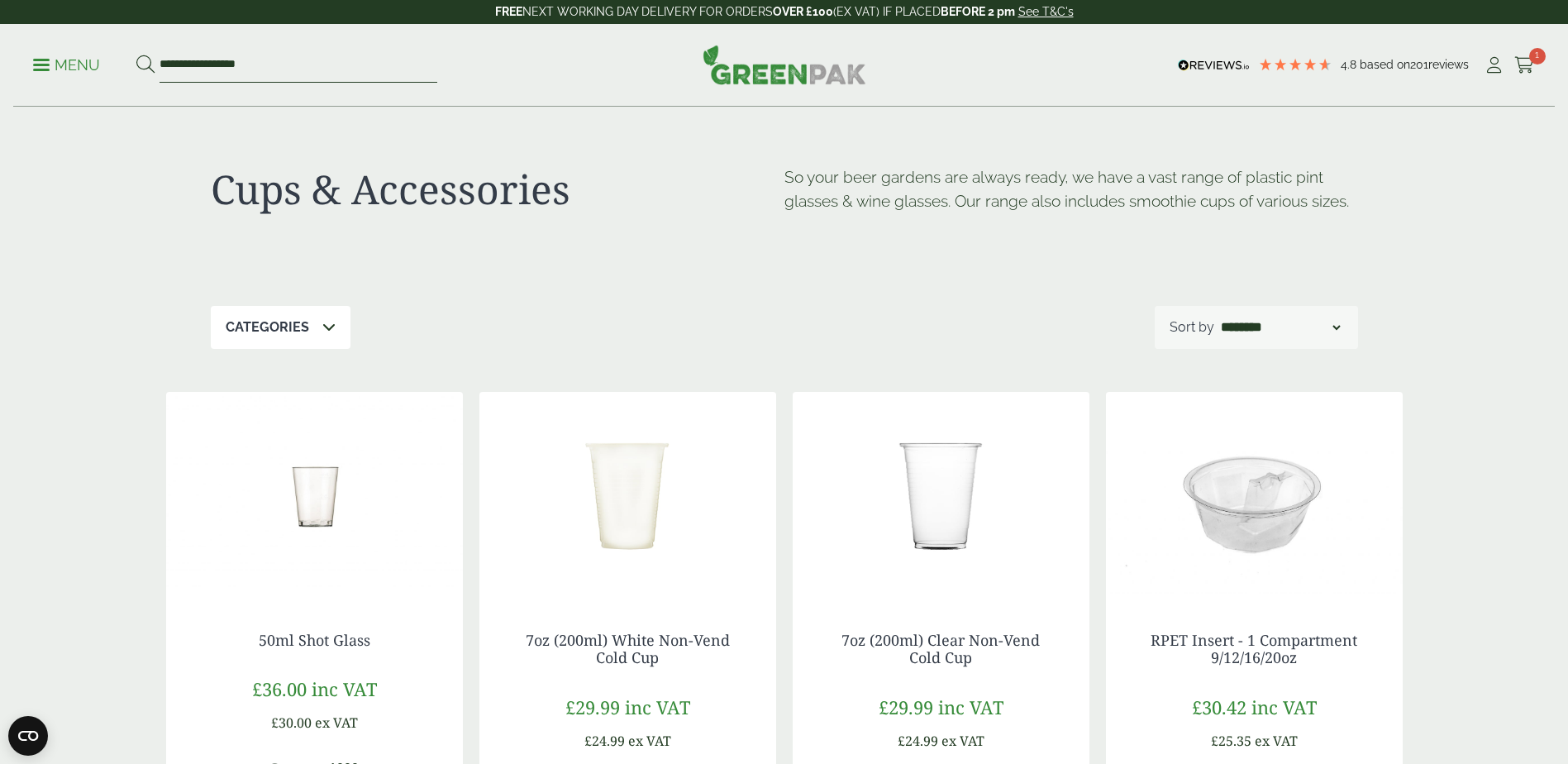
drag, startPoint x: 264, startPoint y: 71, endPoint x: 275, endPoint y: 78, distance: 13.0
click at [264, 72] on input "**********" at bounding box center [297, 65] width 277 height 34
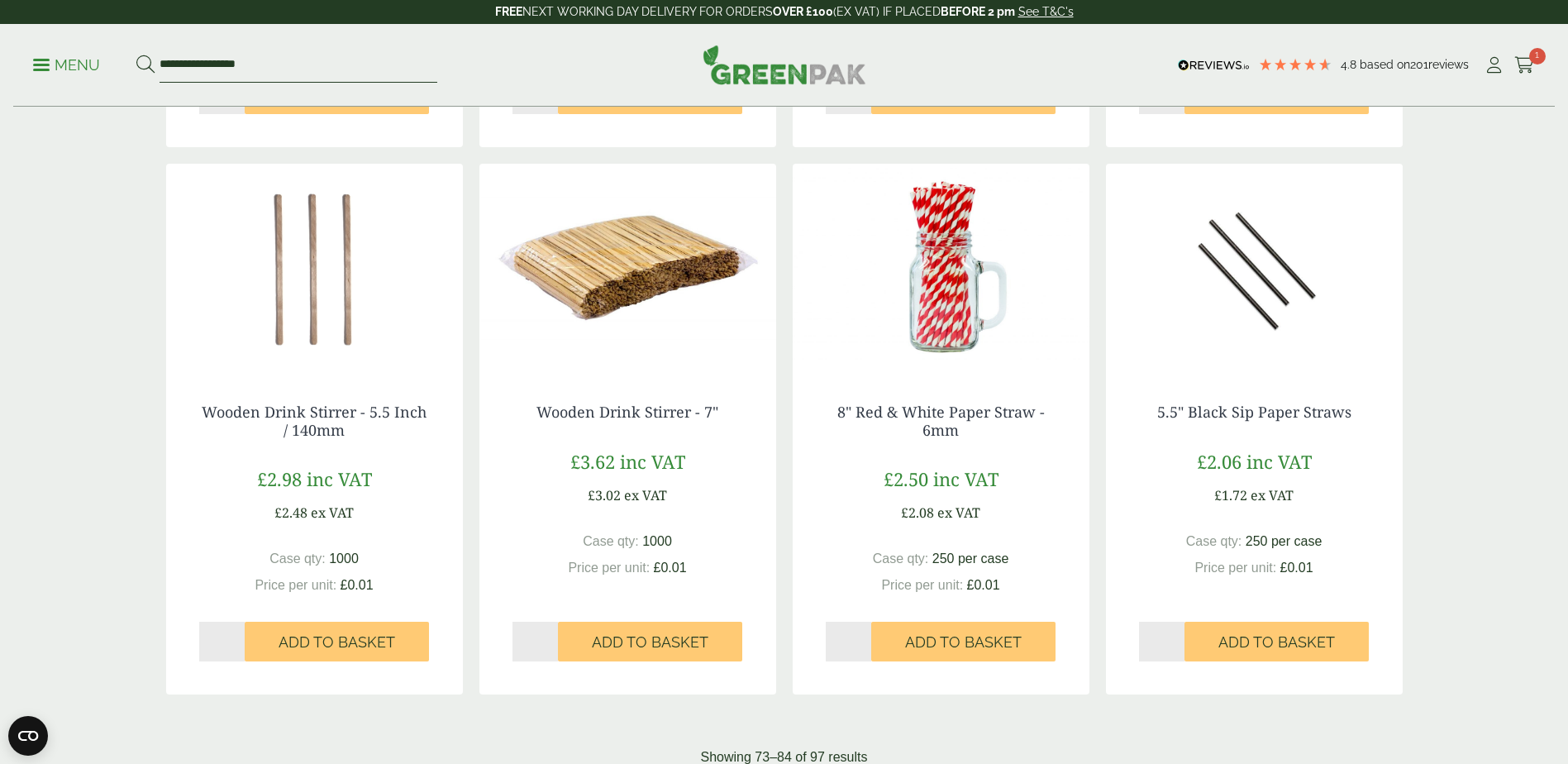
scroll to position [1819, 0]
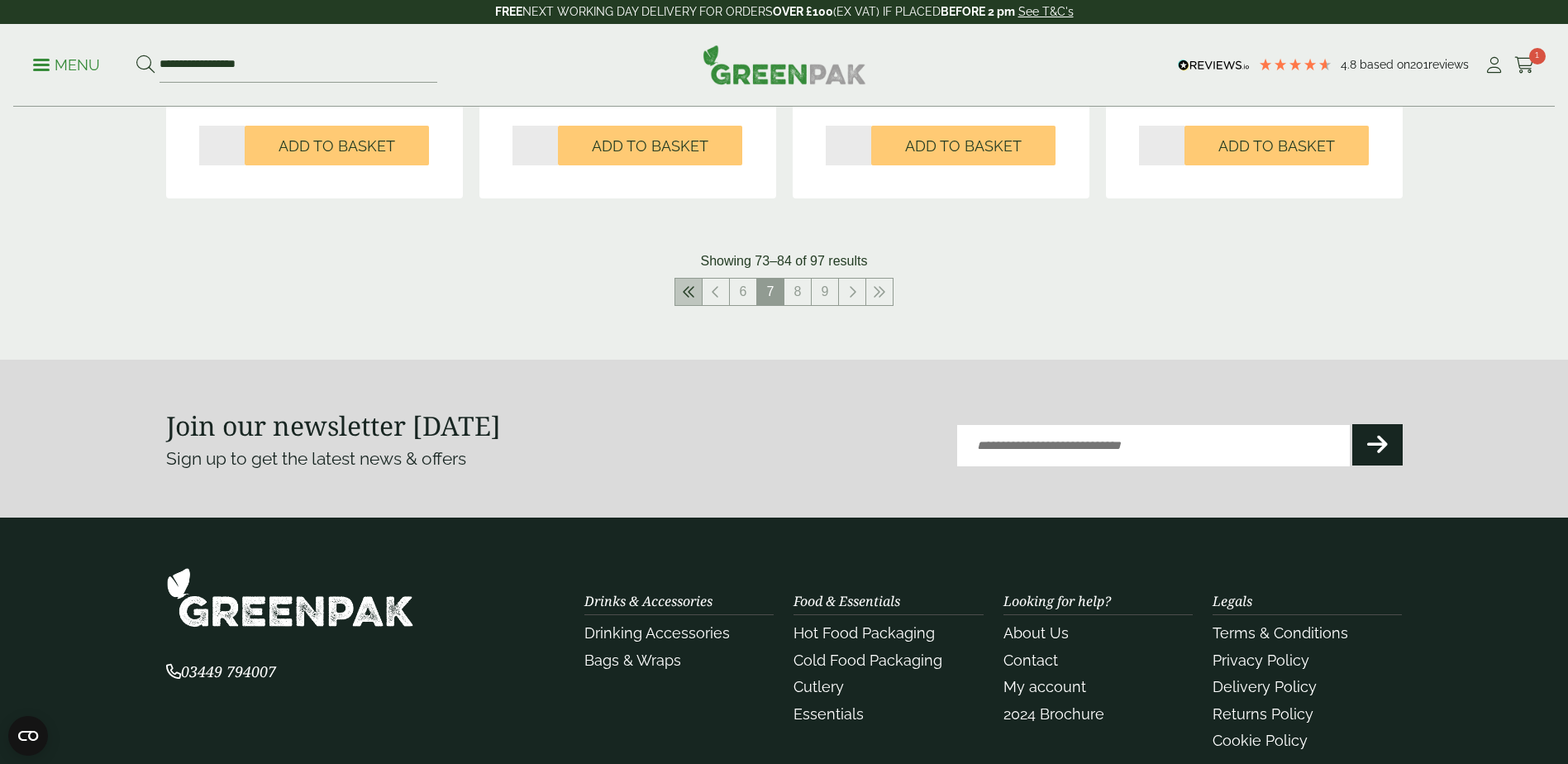
click at [687, 301] on link at bounding box center [688, 292] width 27 height 27
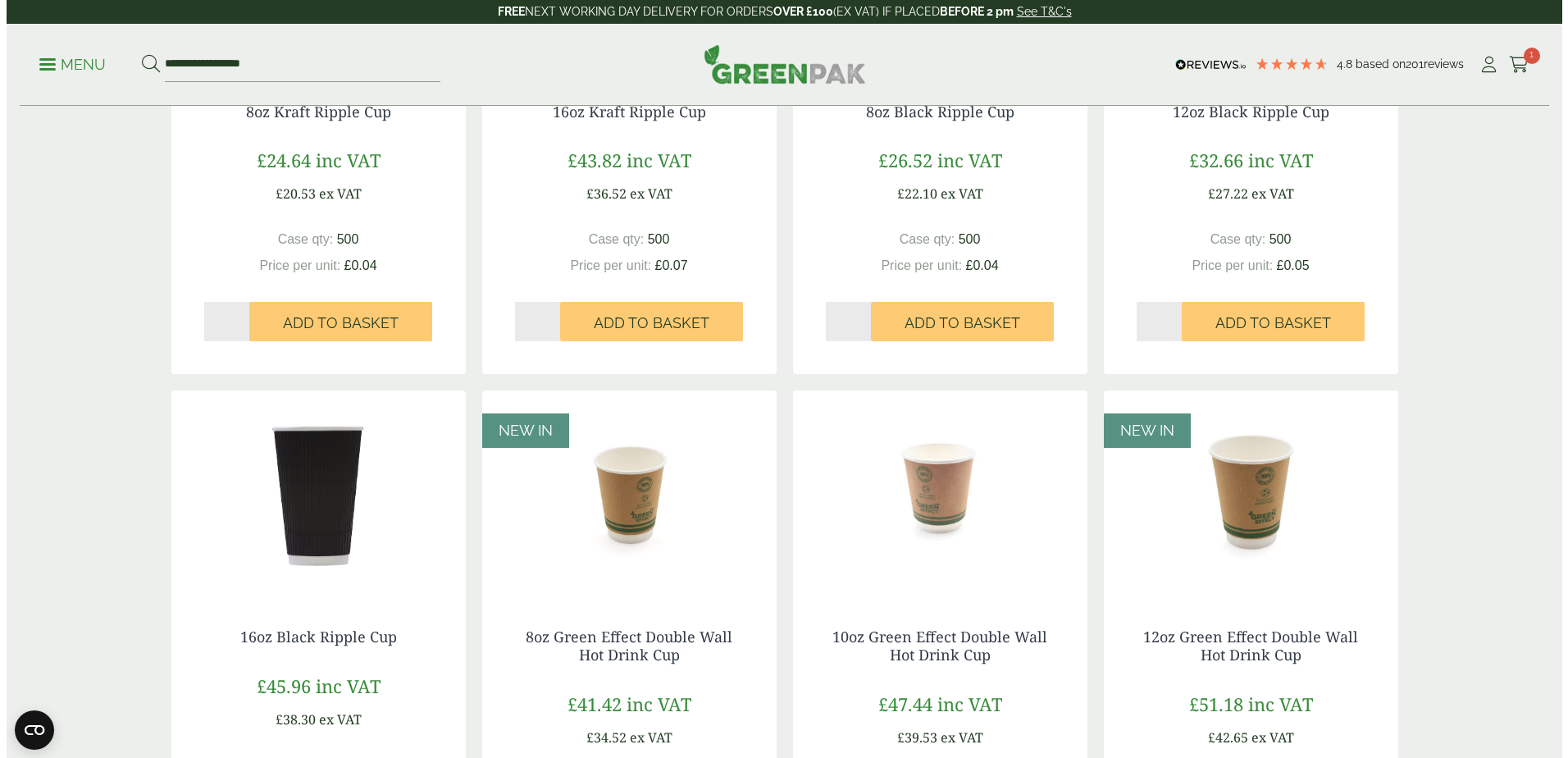
scroll to position [657, 0]
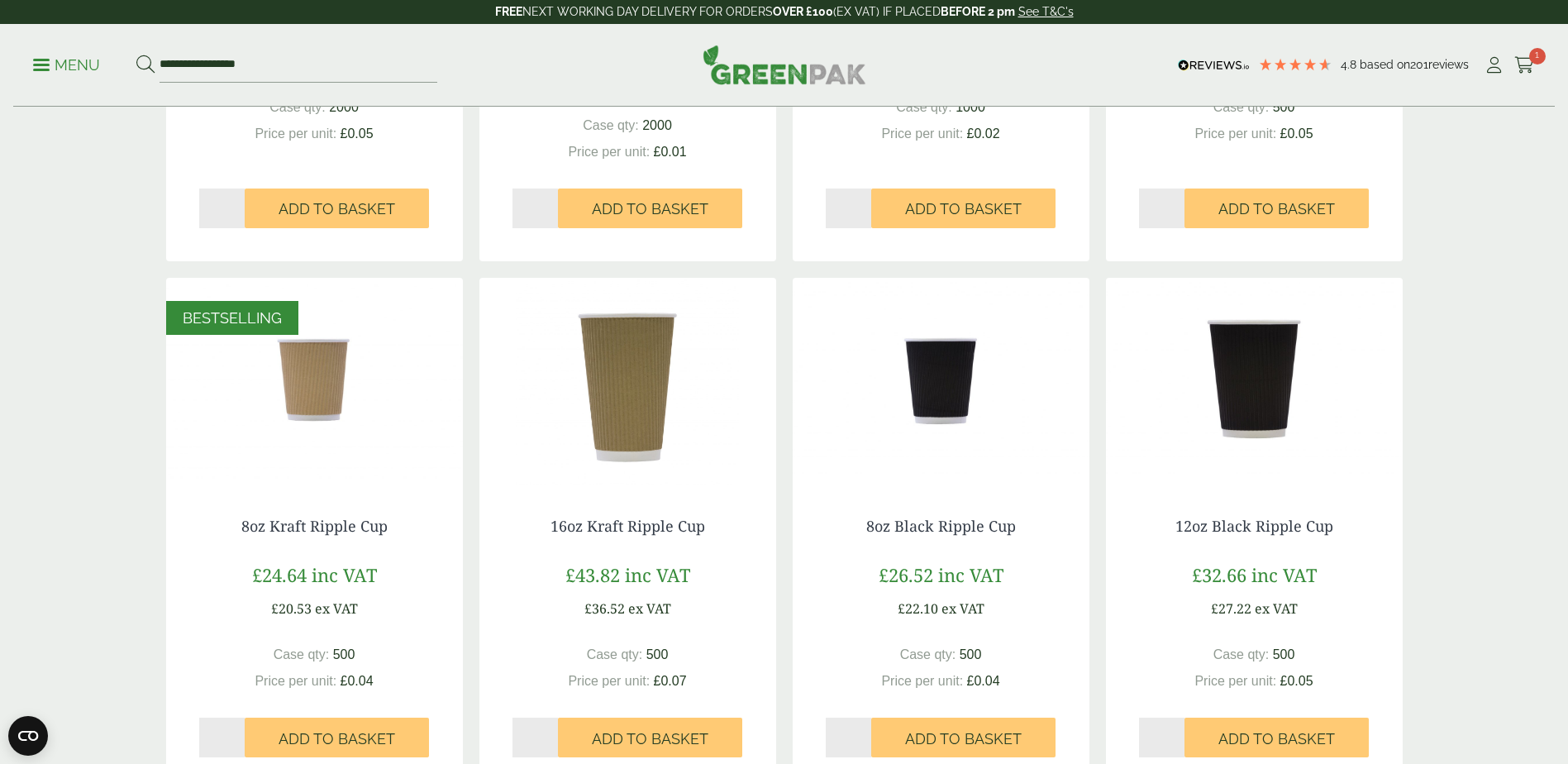
drag, startPoint x: 219, startPoint y: 730, endPoint x: 197, endPoint y: 736, distance: 22.8
click at [197, 736] on div "8oz Kraft Ripple Cup £24.64 inc VAT £20.53 ex VAT Case qty: 500 Price per unit:…" at bounding box center [314, 638] width 296 height 307
type input "*"
drag, startPoint x: 439, startPoint y: 660, endPoint x: 382, endPoint y: 712, distance: 77.2
click at [438, 660] on div "8oz Kraft Ripple Cup £24.64 inc VAT £20.53 ex VAT Case qty: 500 Price per unit:…" at bounding box center [314, 638] width 296 height 307
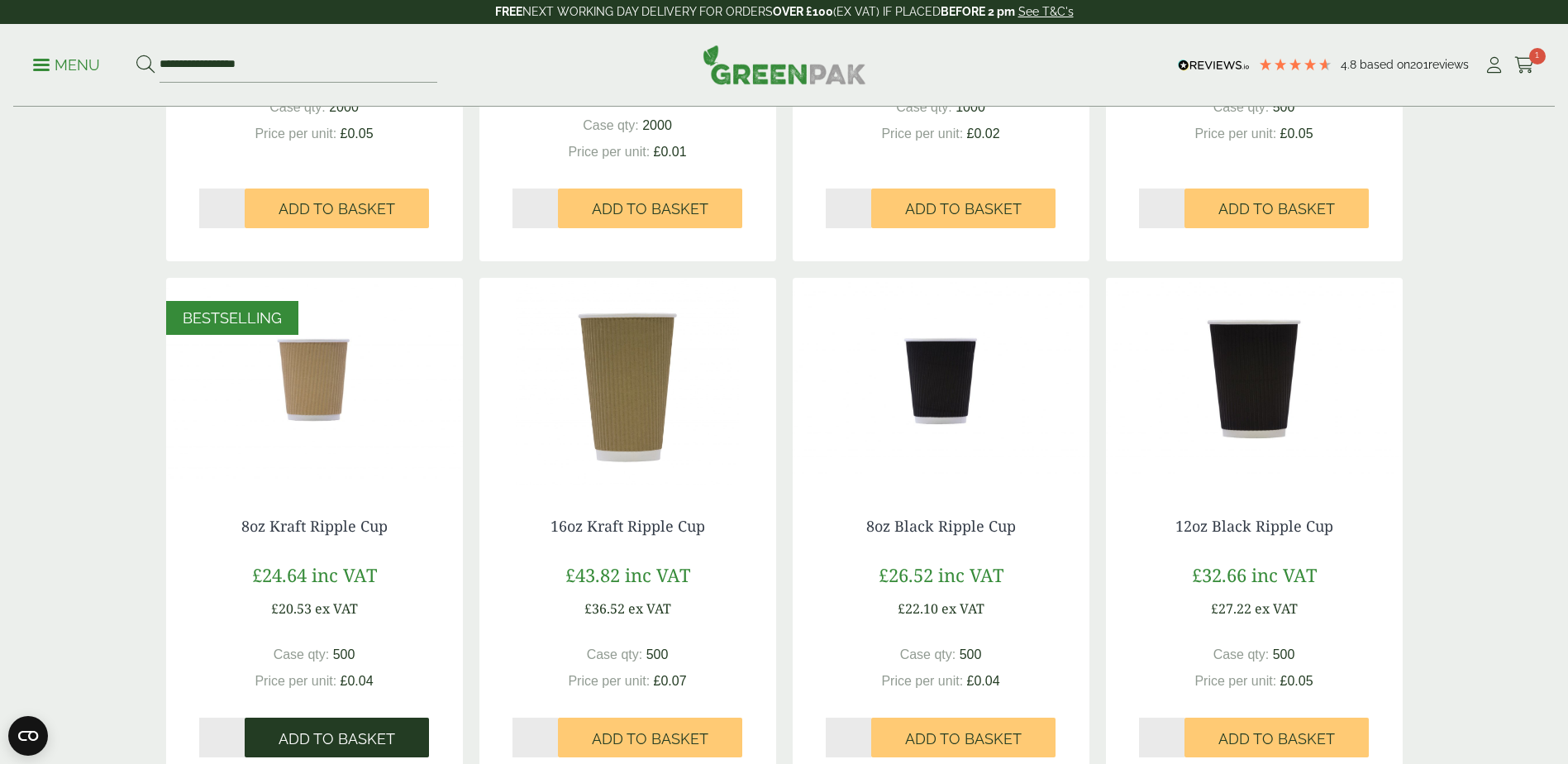
click at [370, 732] on span "Add to Basket" at bounding box center [336, 739] width 116 height 18
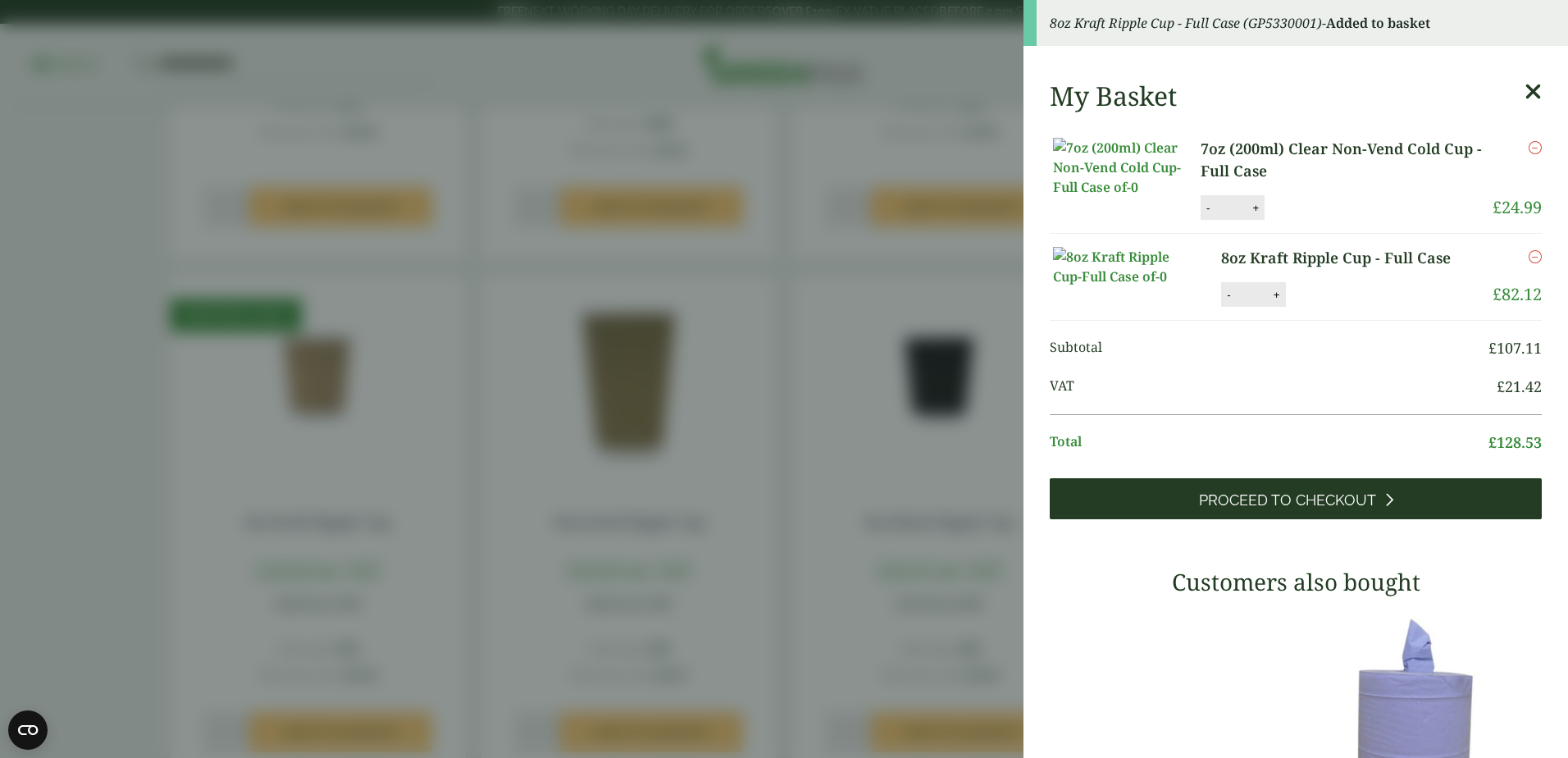
click at [1297, 509] on span "Proceed to Checkout" at bounding box center [1287, 500] width 177 height 18
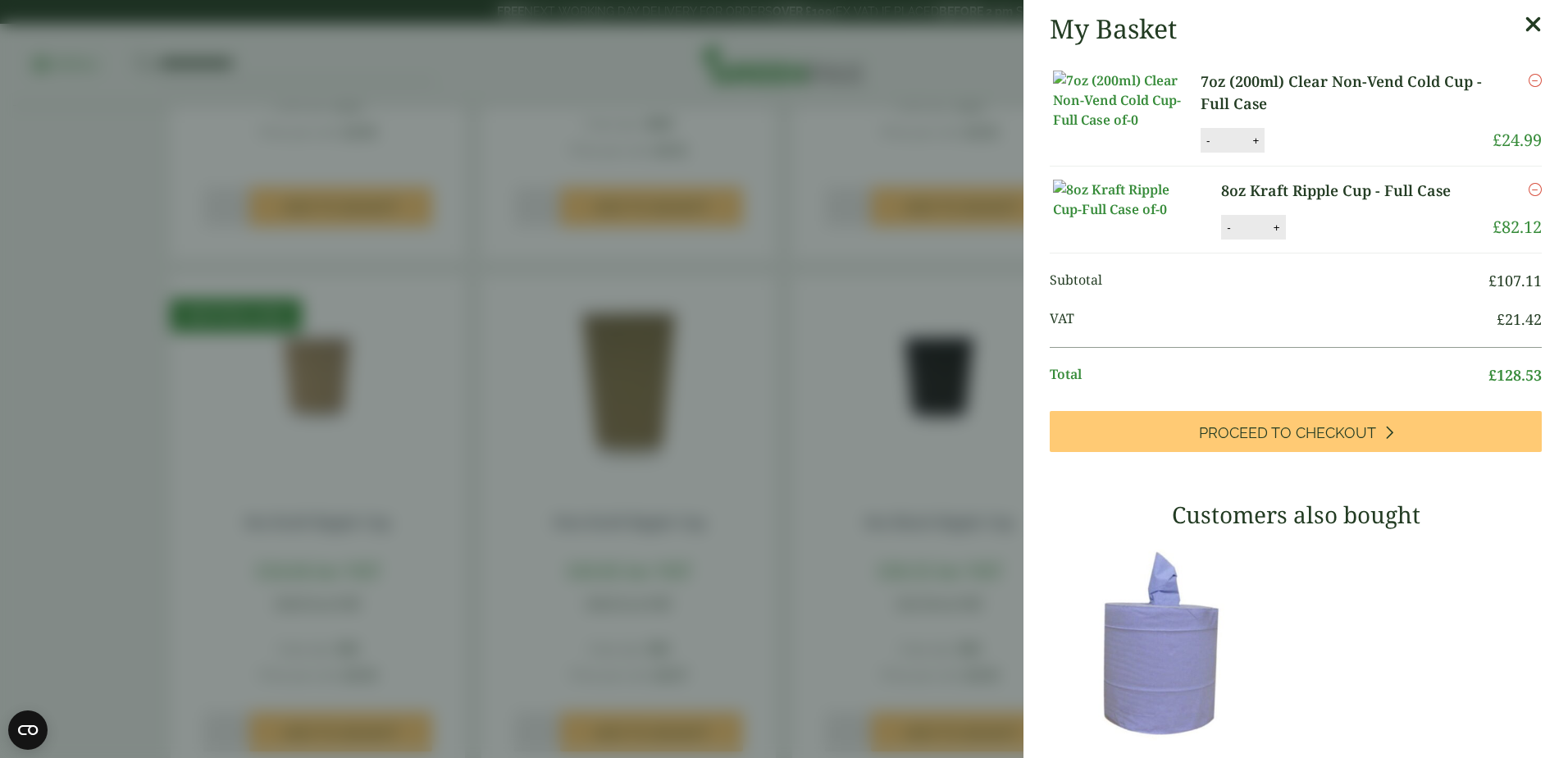
click at [1264, 79] on link "7oz (200ml) Clear Non-Vend Cold Cup - Full Case" at bounding box center [1346, 93] width 292 height 44
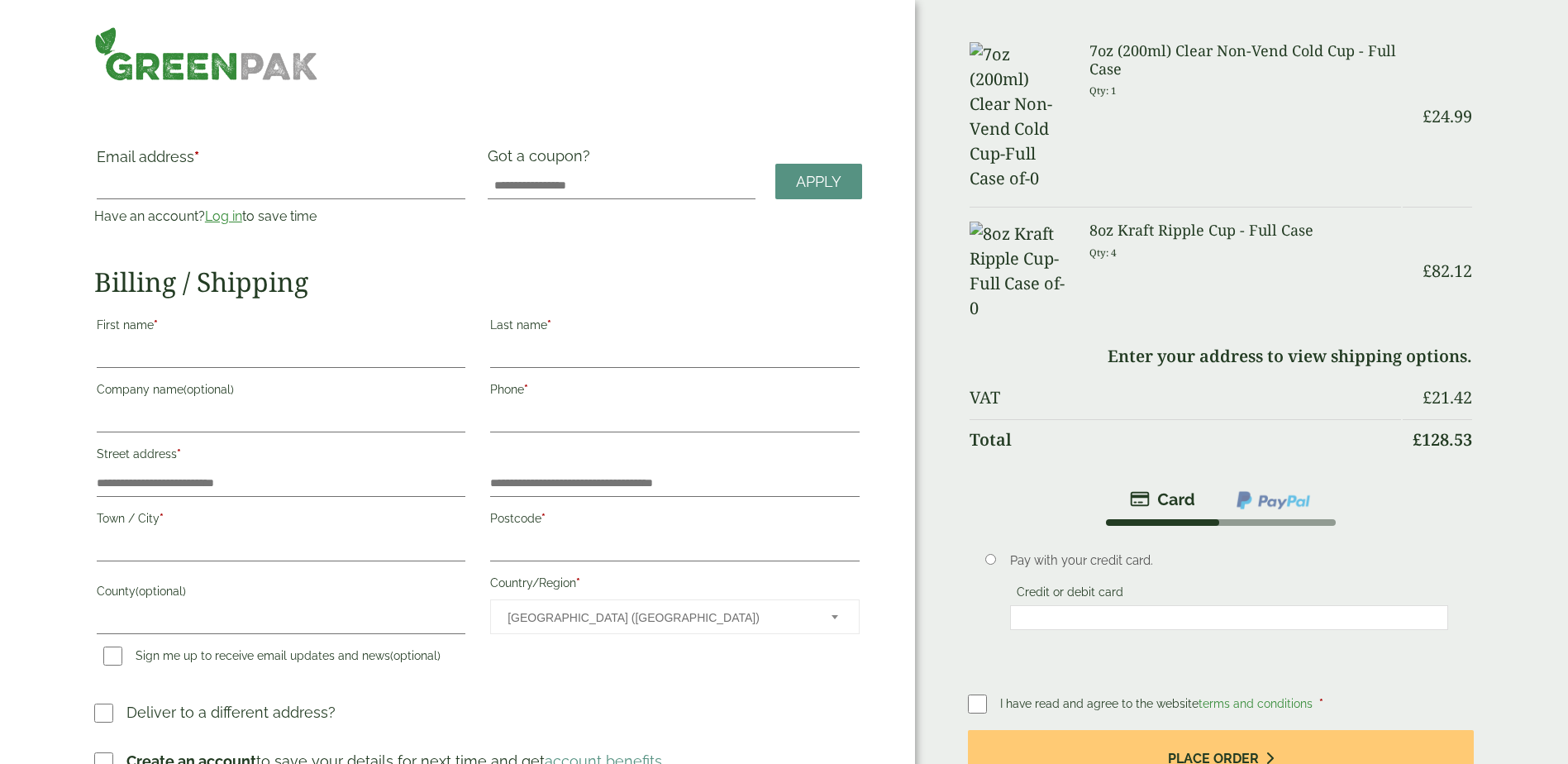
click at [1358, 337] on td "Enter your address to view shipping options." at bounding box center [1221, 357] width 503 height 40
click at [505, 539] on input "Postcode *" at bounding box center [674, 548] width 369 height 27
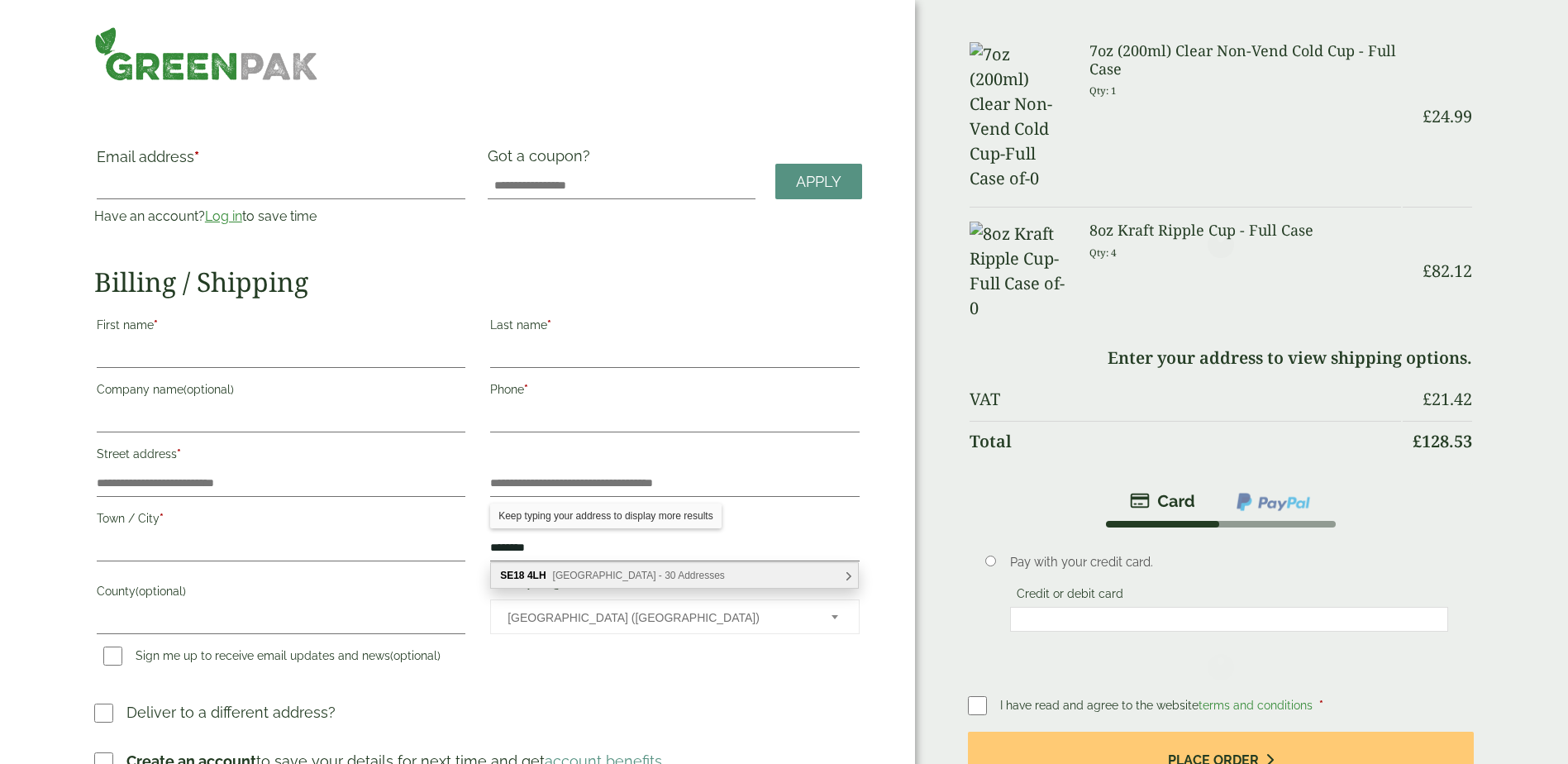
click at [608, 573] on span "[GEOGRAPHIC_DATA] - 30 Addresses" at bounding box center [639, 575] width 172 height 11
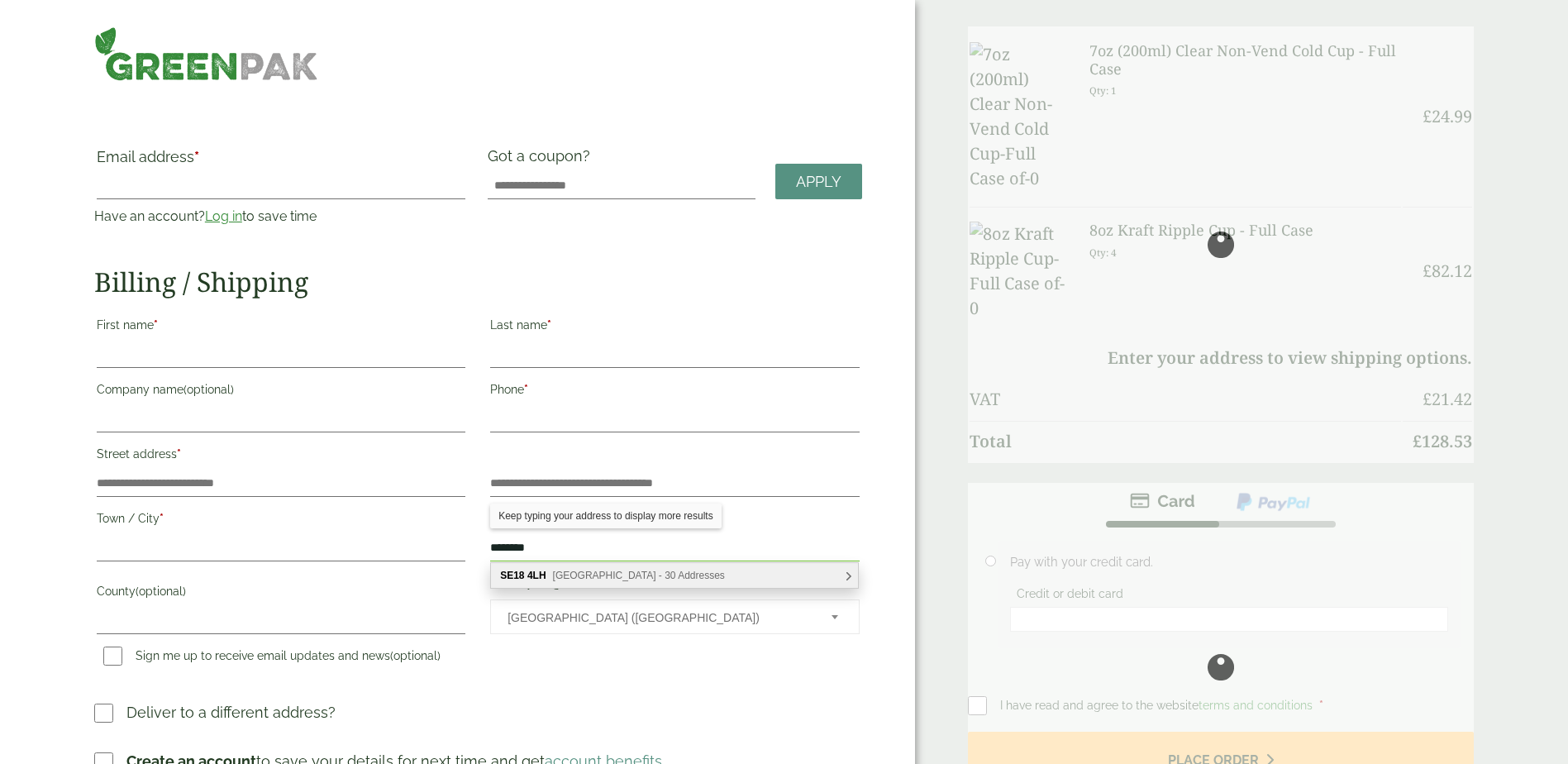
type input "********"
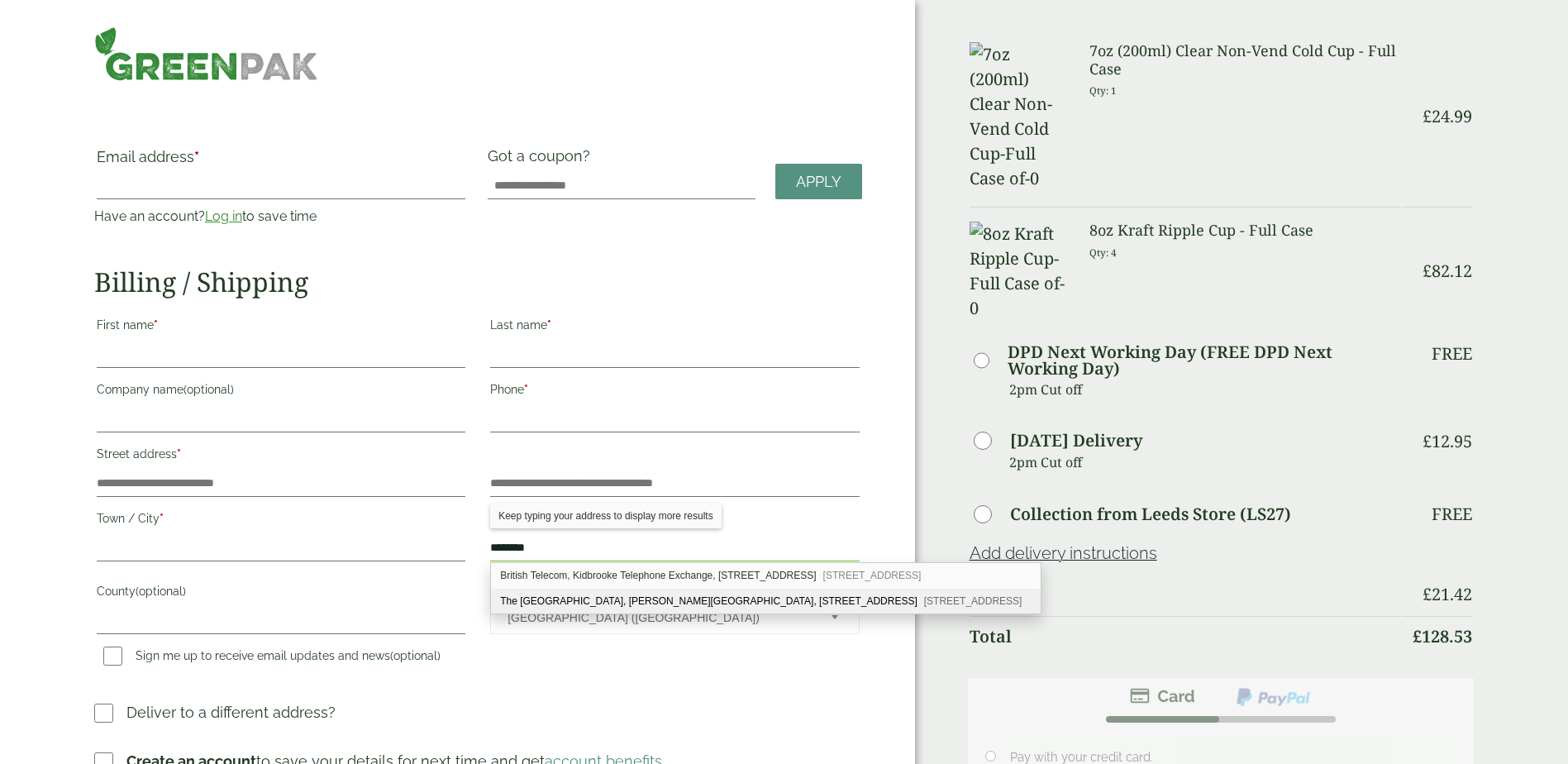
drag, startPoint x: 608, startPoint y: 573, endPoint x: 592, endPoint y: 604, distance: 34.9
click at [592, 604] on div "The [GEOGRAPHIC_DATA], [PERSON_NAME][GEOGRAPHIC_DATA], [STREET_ADDRESS]" at bounding box center [765, 601] width 550 height 25
type input "**********"
type input "******"
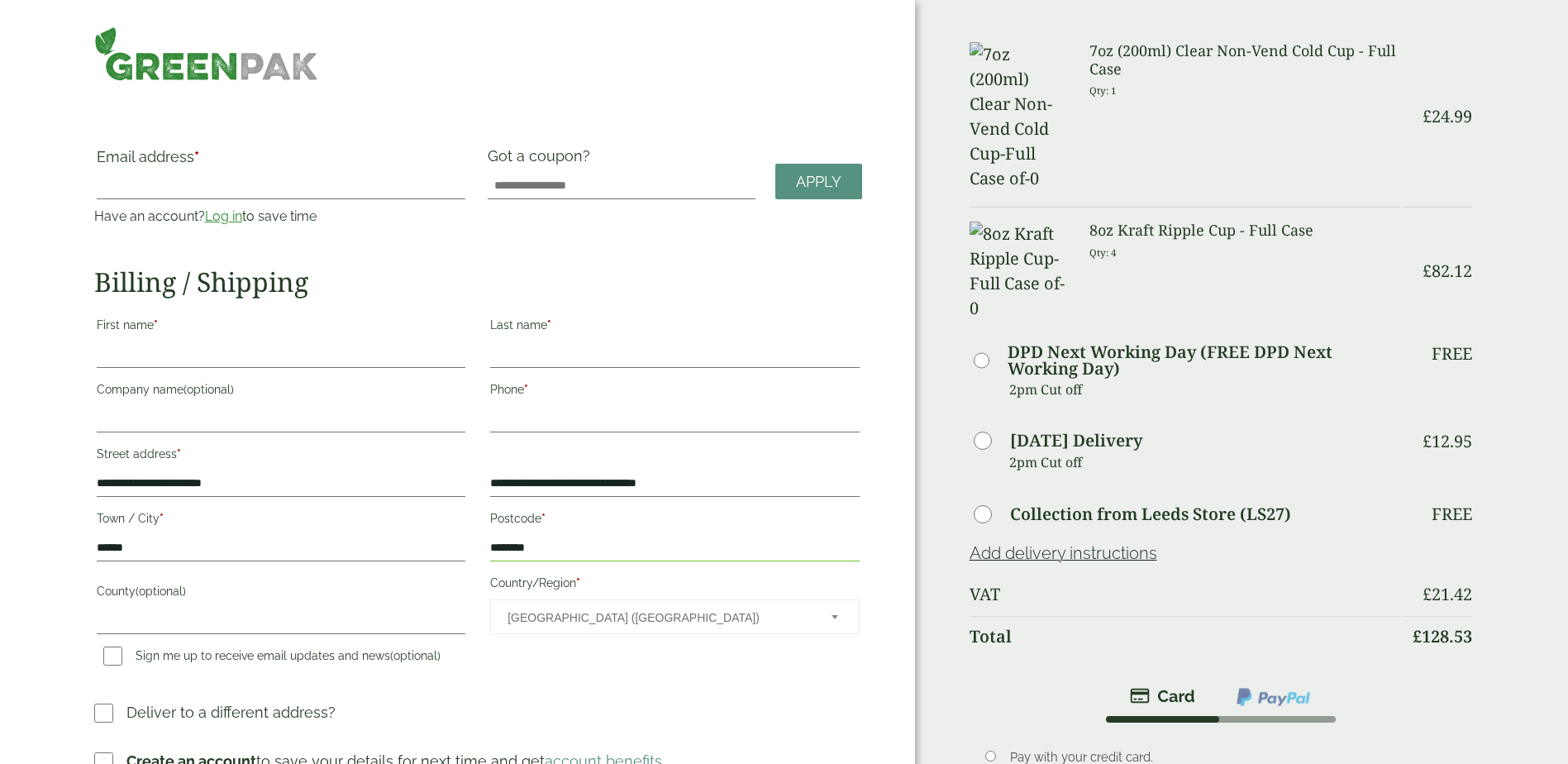
drag, startPoint x: 1206, startPoint y: 40, endPoint x: 1091, endPoint y: 55, distance: 116.0
click at [1206, 42] on h3 "7oz (200ml) Clear Non-Vend Cold Cup - Full Case" at bounding box center [1245, 59] width 312 height 35
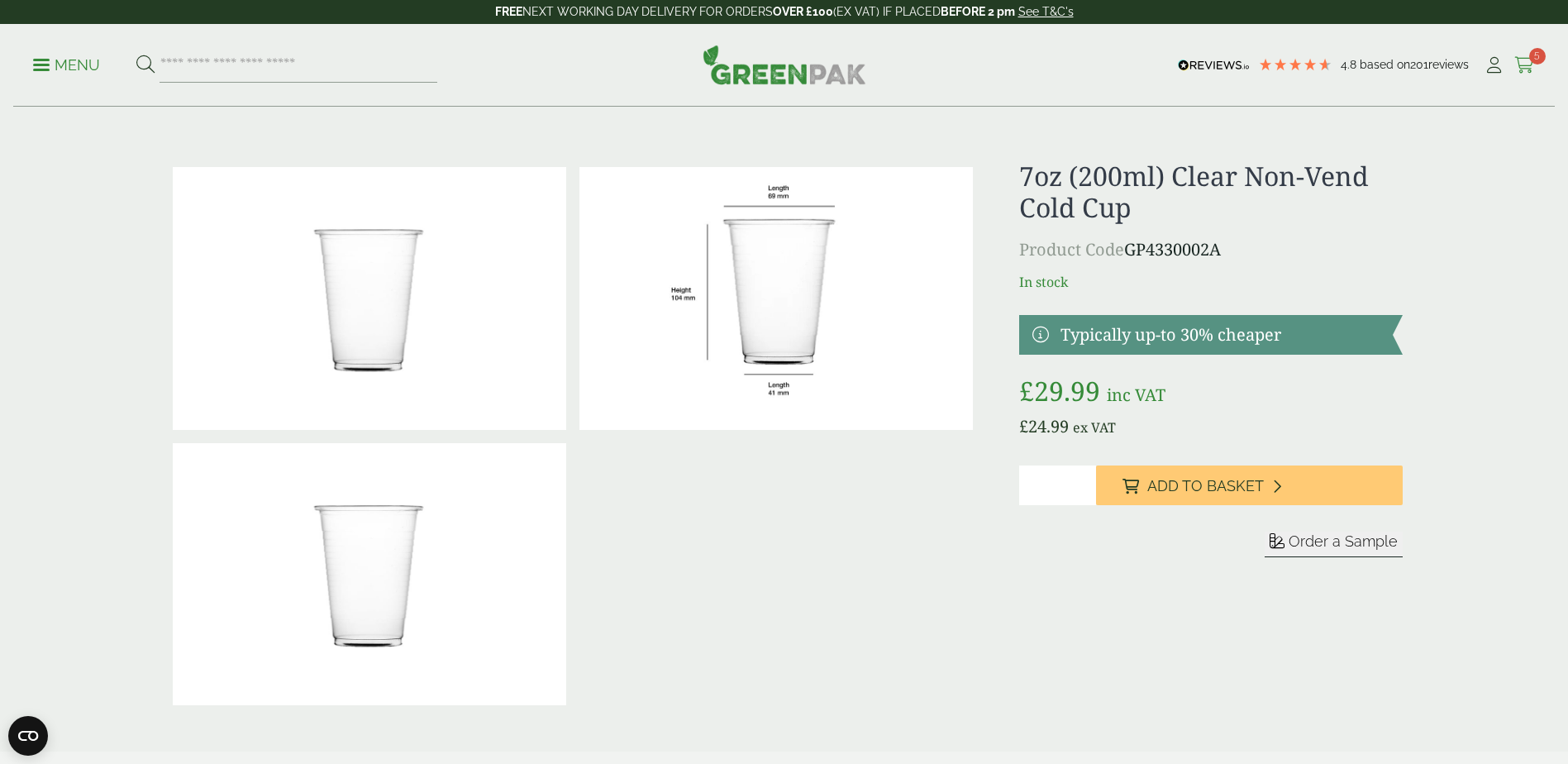
click at [1518, 58] on icon at bounding box center [1524, 65] width 21 height 16
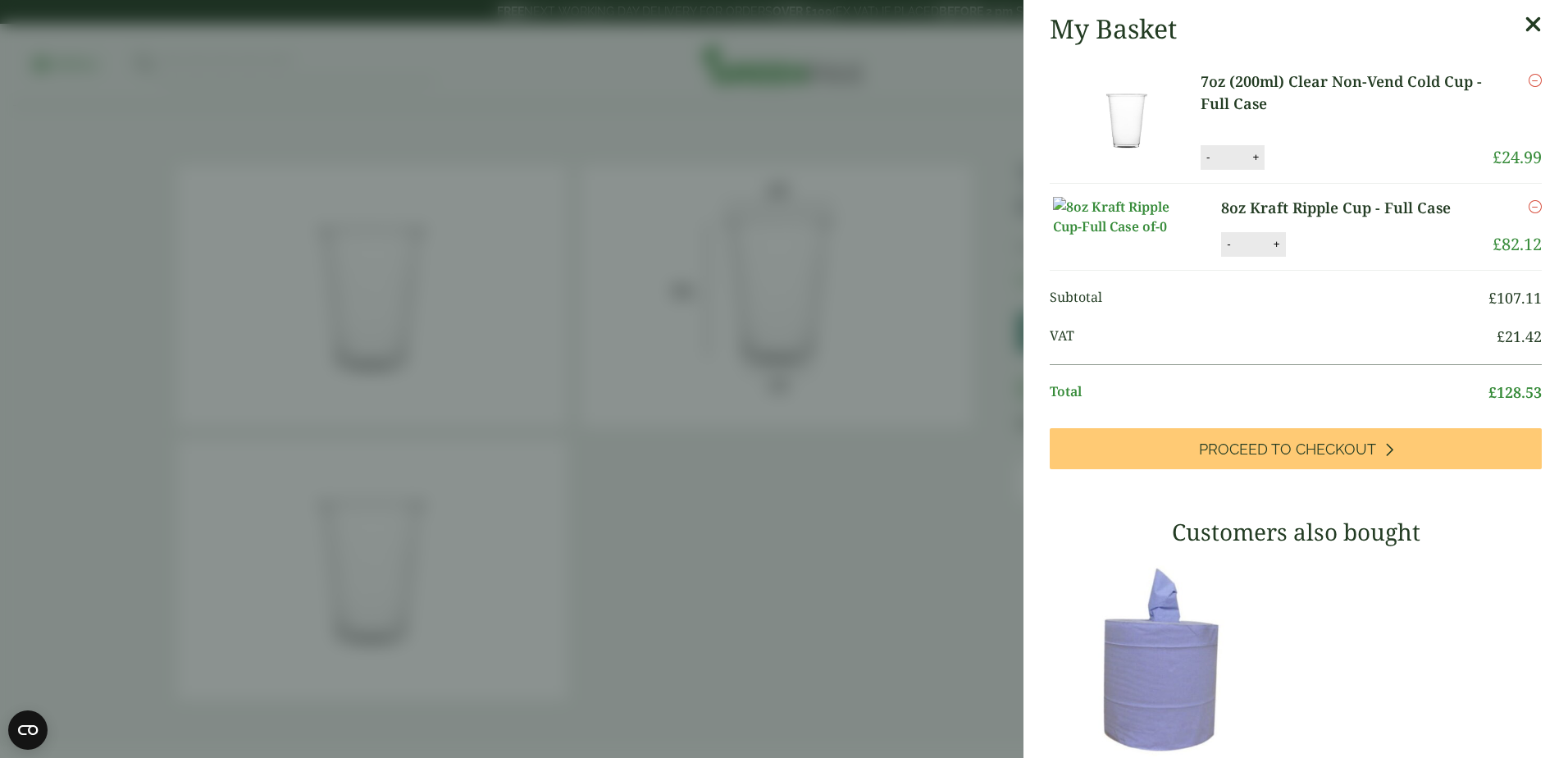
click at [1528, 79] on icon "Remove this item" at bounding box center [1535, 80] width 13 height 13
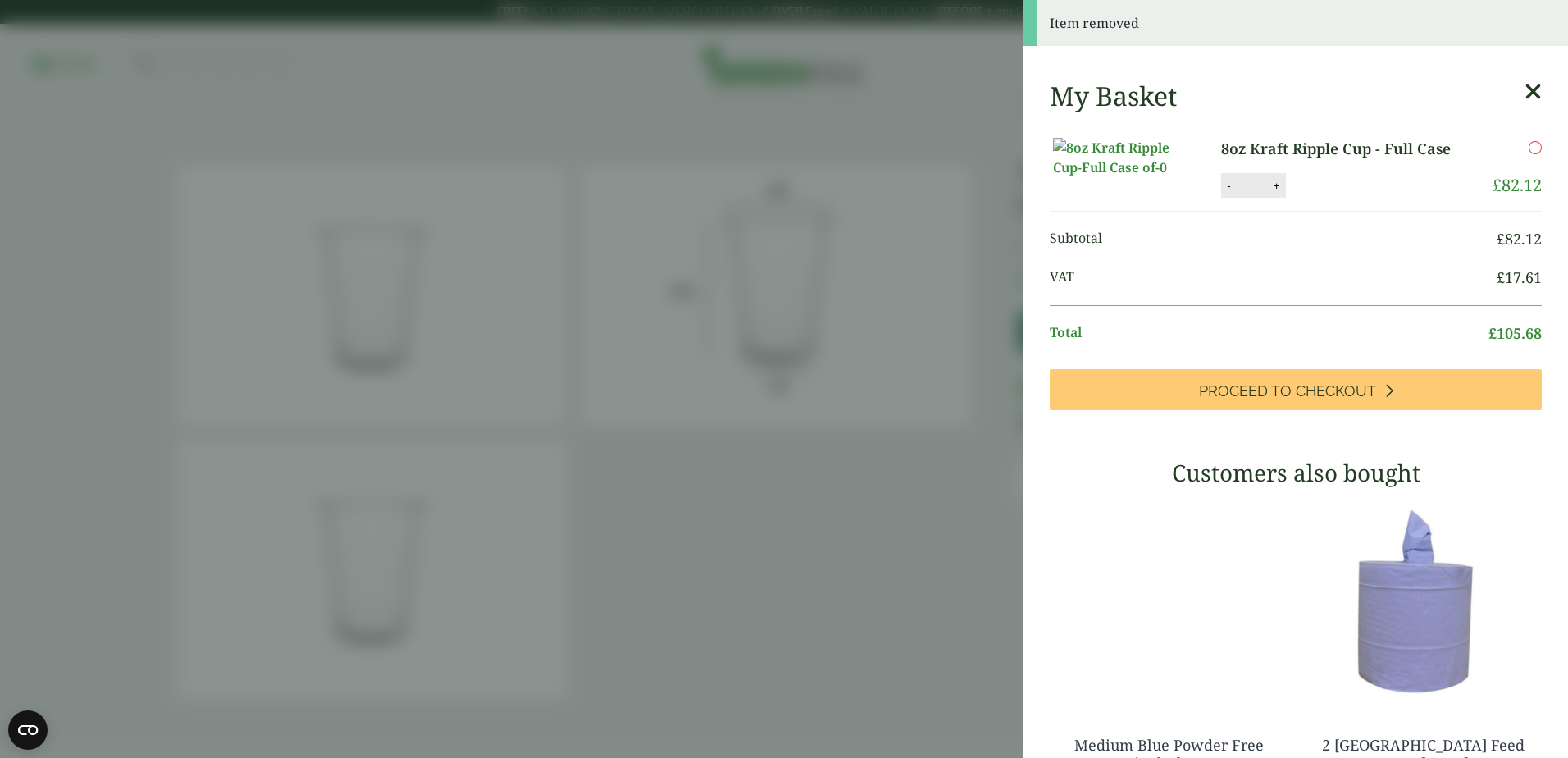
click at [1524, 86] on icon at bounding box center [1533, 92] width 17 height 23
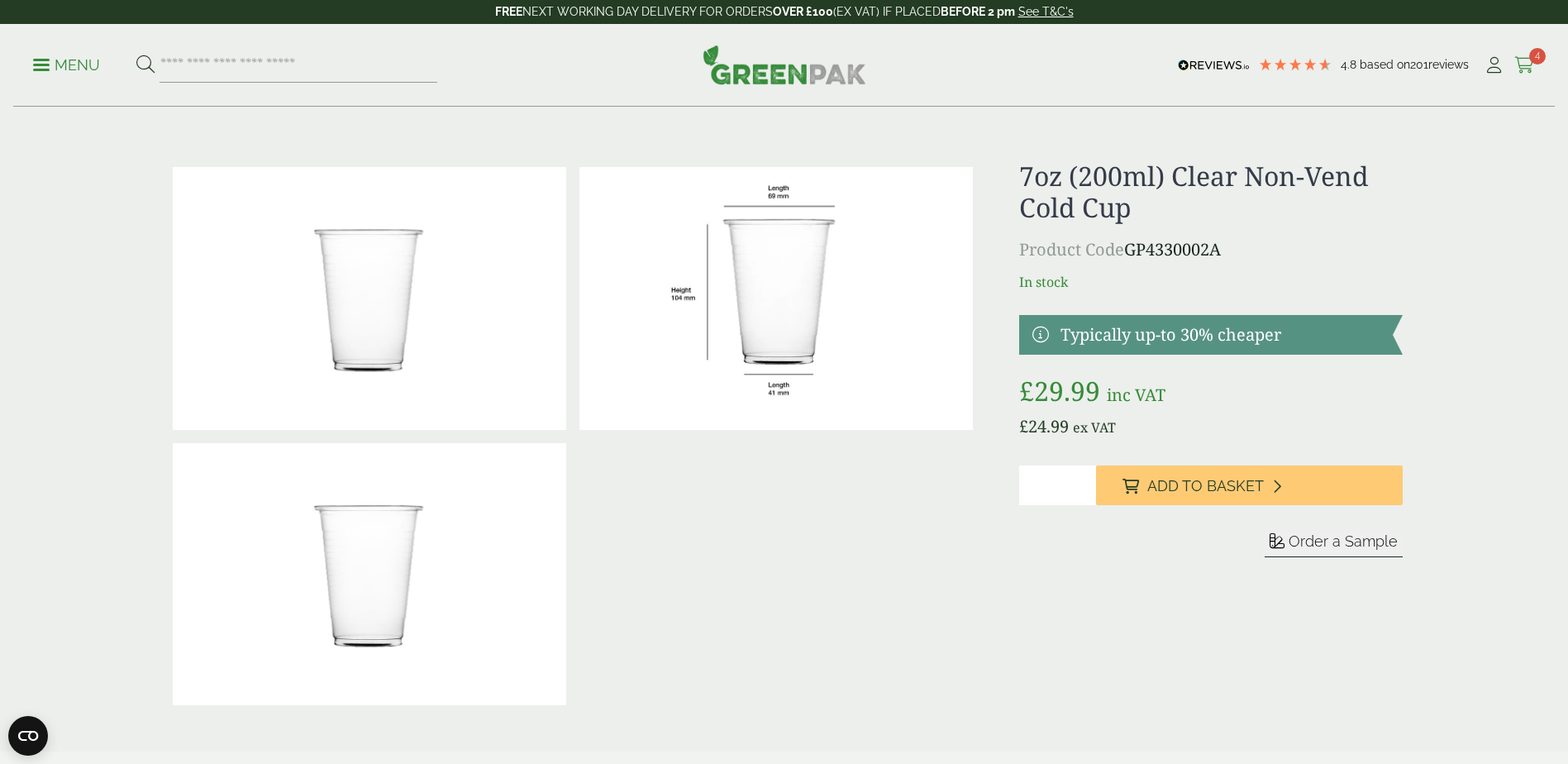
click at [1540, 53] on span "4" at bounding box center [1537, 55] width 16 height 16
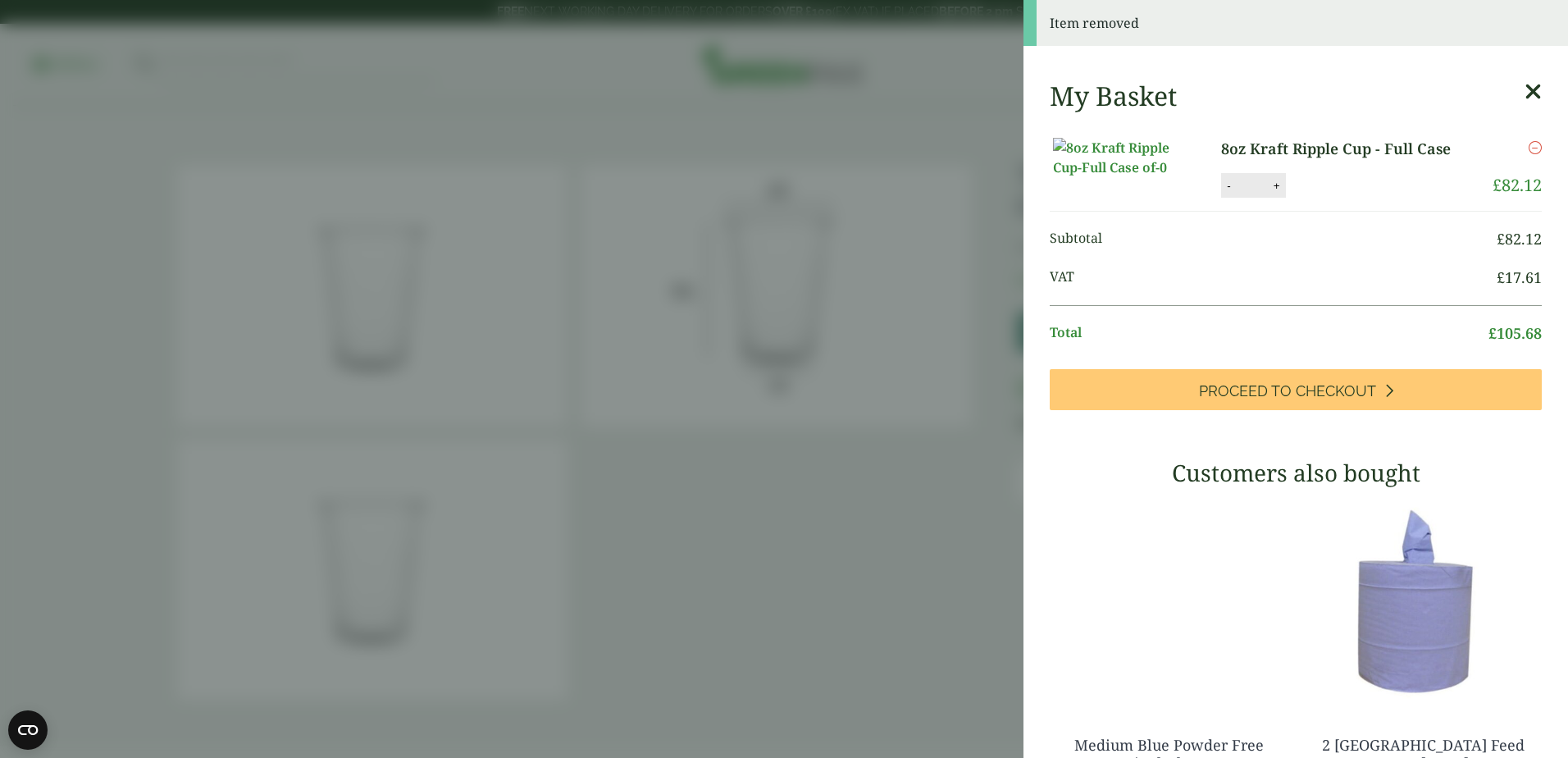
click at [1528, 145] on icon "Remove this item" at bounding box center [1535, 148] width 13 height 13
